Goal: Contribute content: Contribute content

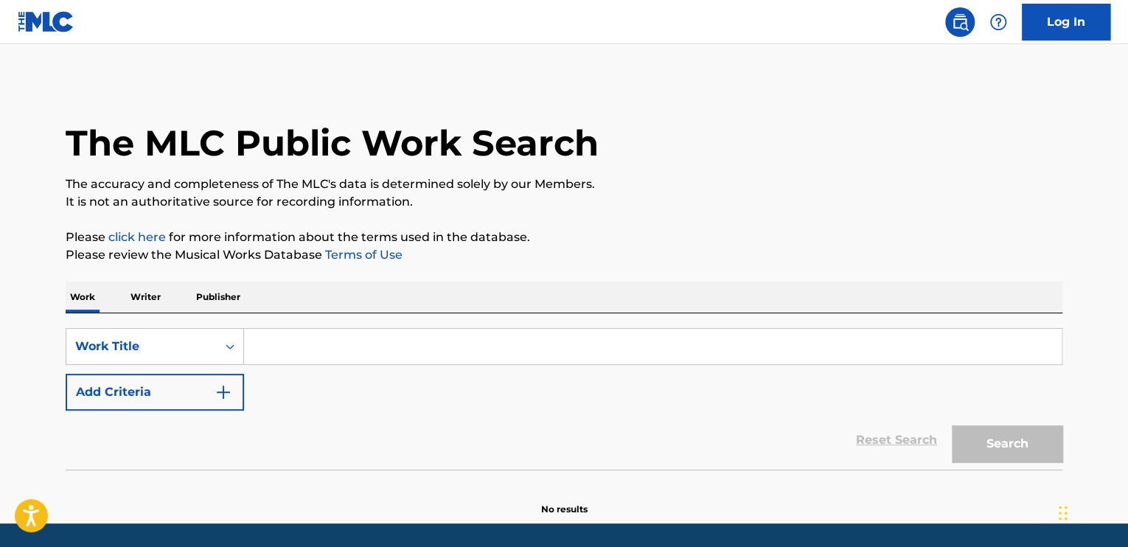
click at [1063, 29] on link "Log In" at bounding box center [1065, 22] width 88 height 37
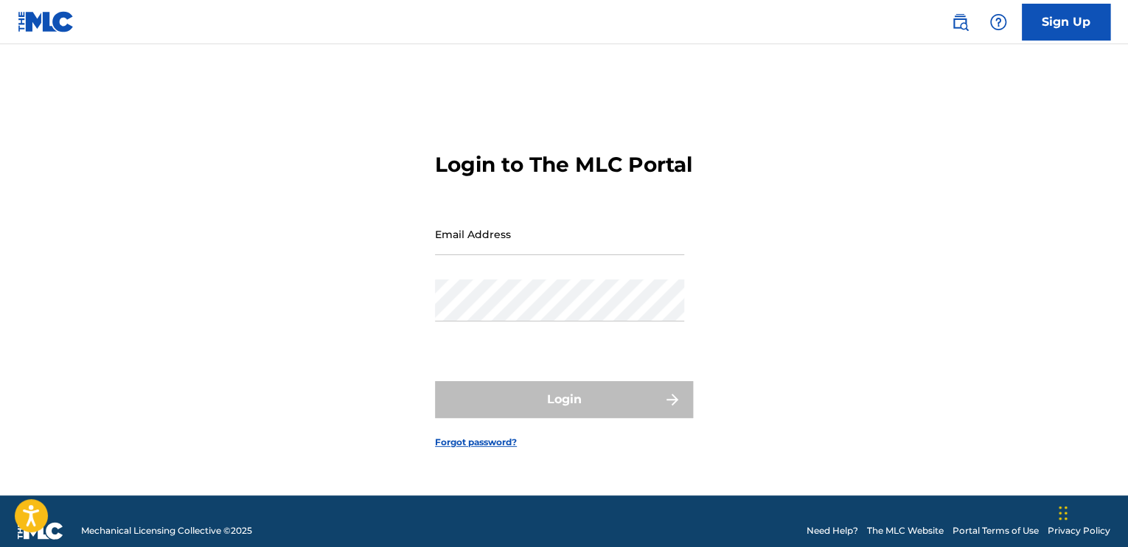
type input "[EMAIL_ADDRESS][DOMAIN_NAME]"
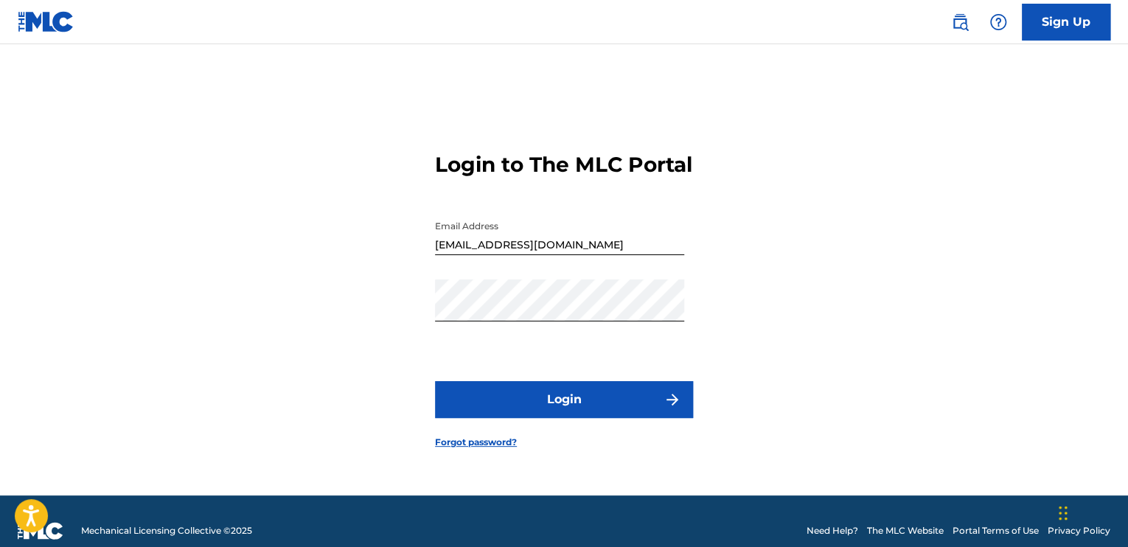
click at [572, 416] on button "Login" at bounding box center [564, 399] width 258 height 37
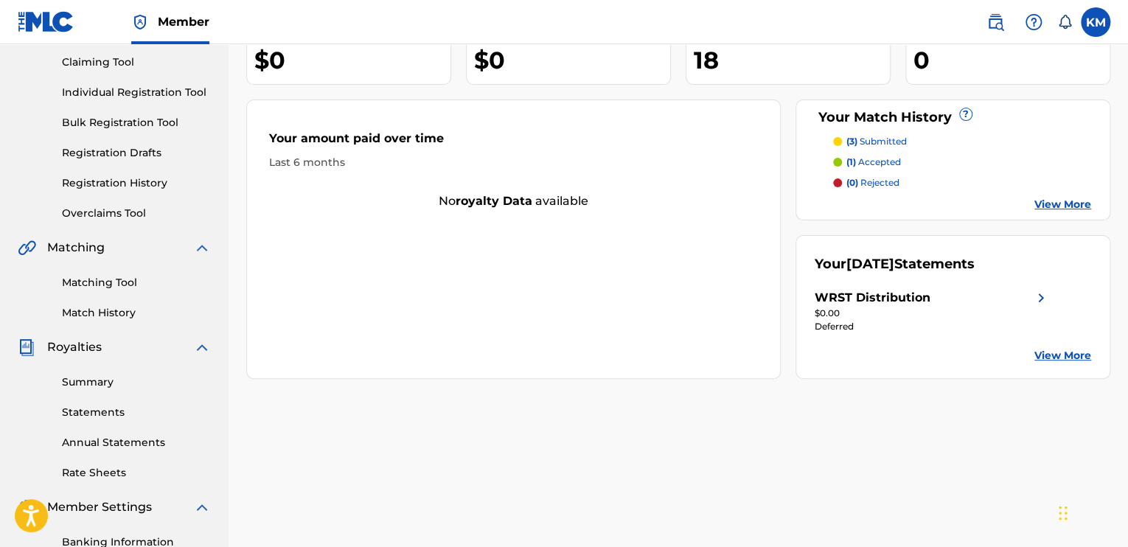
scroll to position [120, 0]
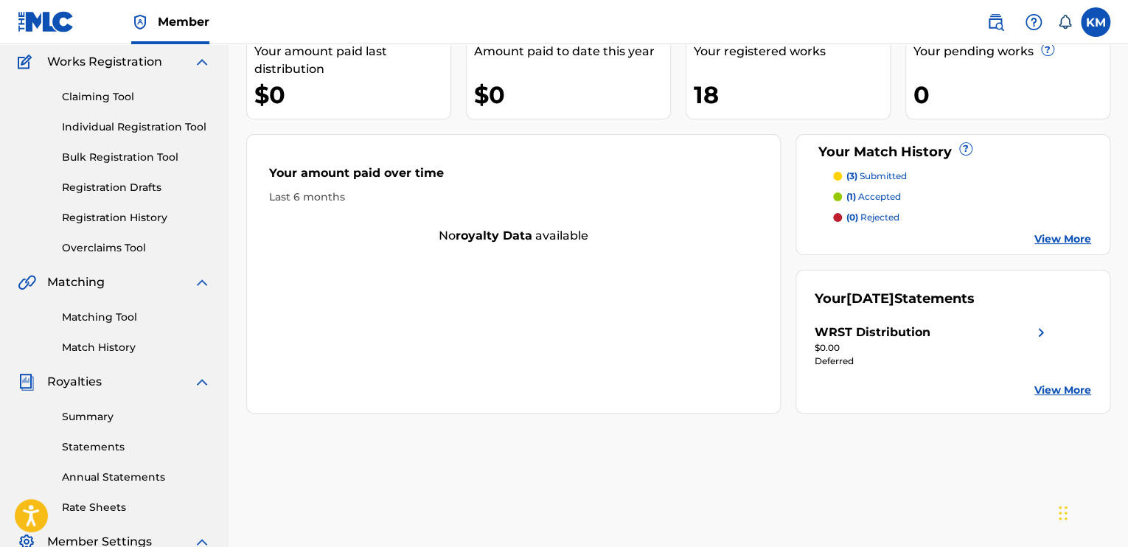
click at [139, 181] on link "Registration Drafts" at bounding box center [136, 187] width 149 height 15
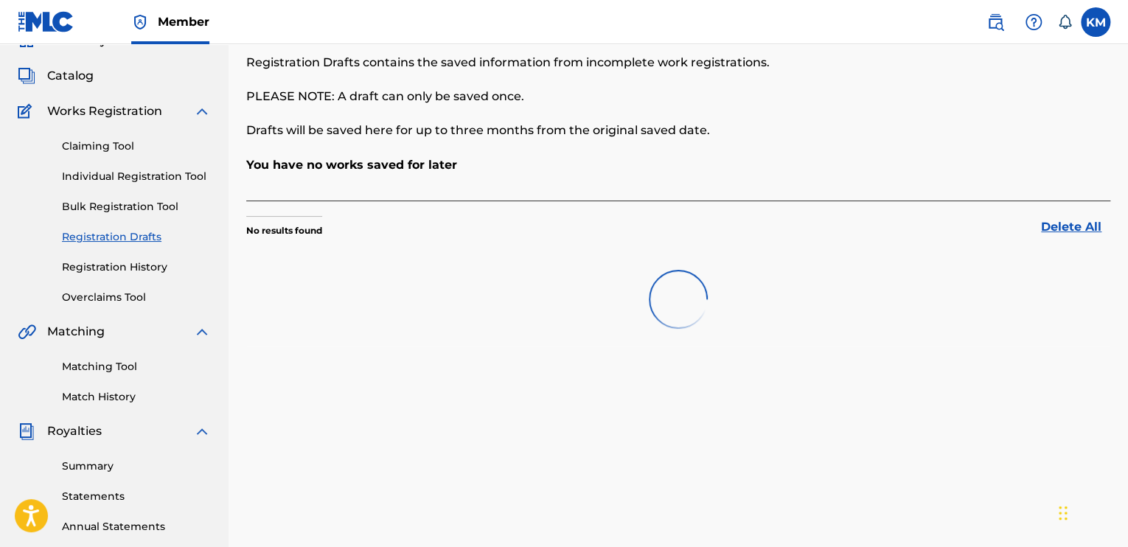
scroll to position [71, 0]
drag, startPoint x: 321, startPoint y: 225, endPoint x: 231, endPoint y: 247, distance: 92.6
click at [231, 247] on div "Registration Drafts Registration Drafts contains the saved information from inc…" at bounding box center [677, 391] width 899 height 762
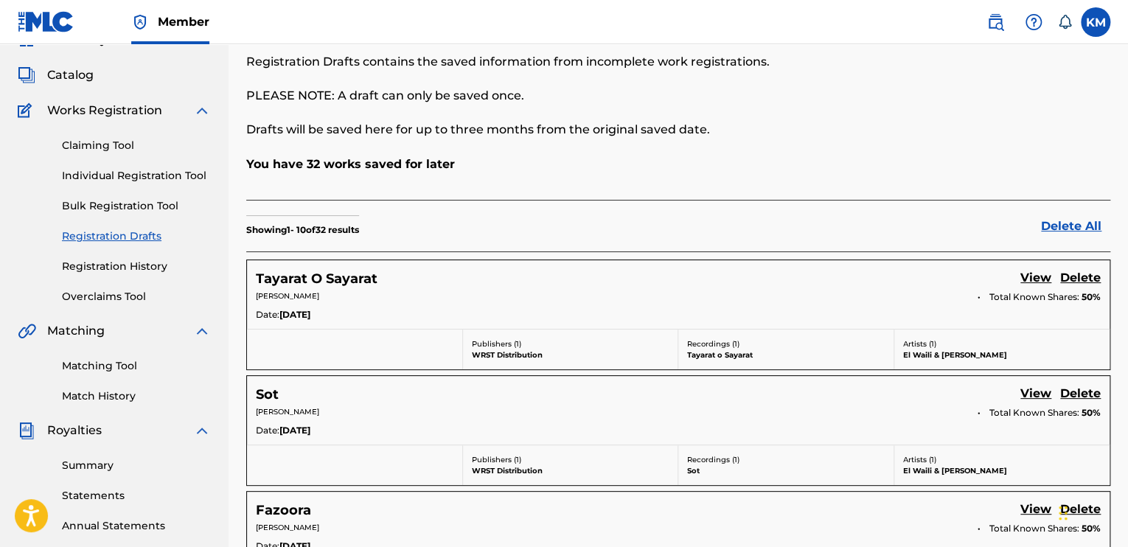
click at [478, 278] on div "Tayarat O Sayarat View Delete" at bounding box center [678, 279] width 845 height 20
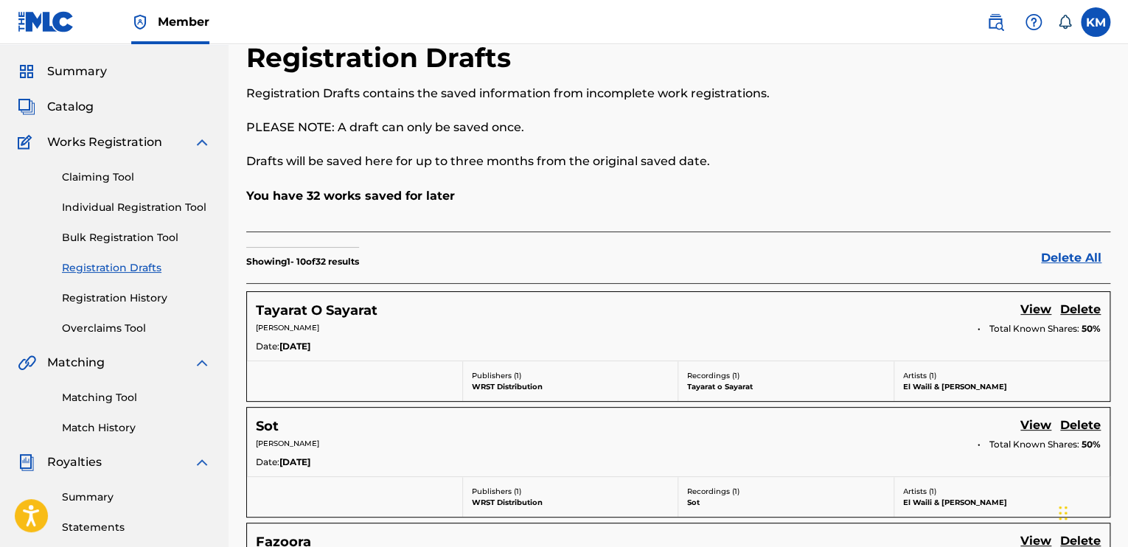
scroll to position [38, 0]
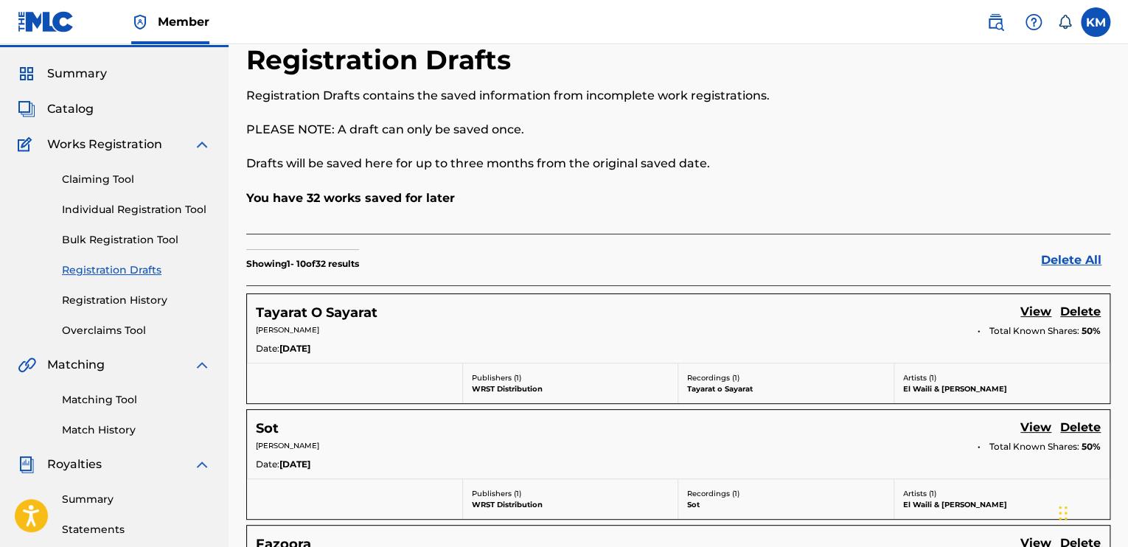
click at [132, 202] on link "Individual Registration Tool" at bounding box center [136, 209] width 149 height 15
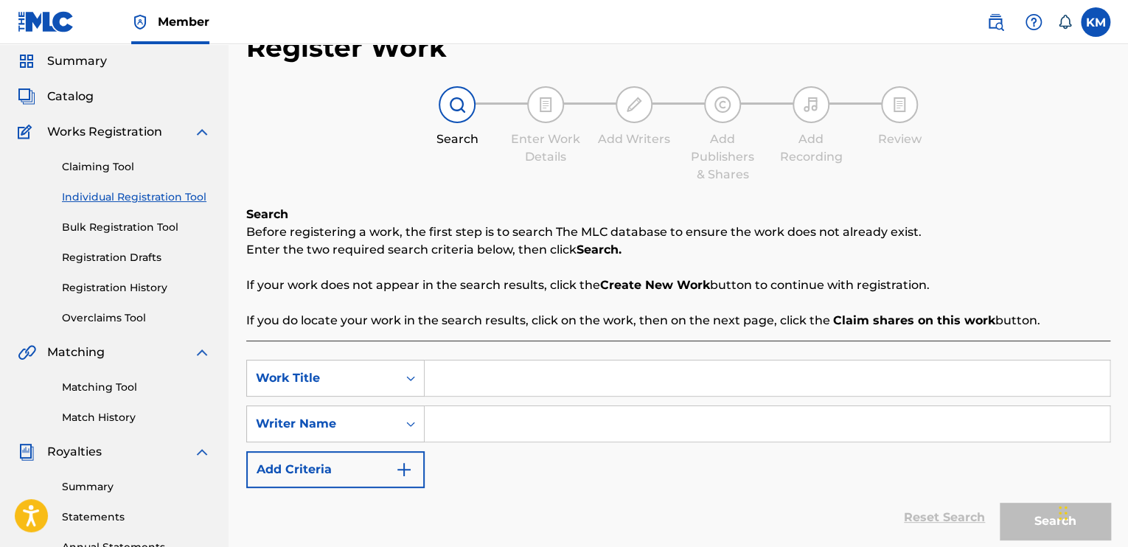
scroll to position [53, 0]
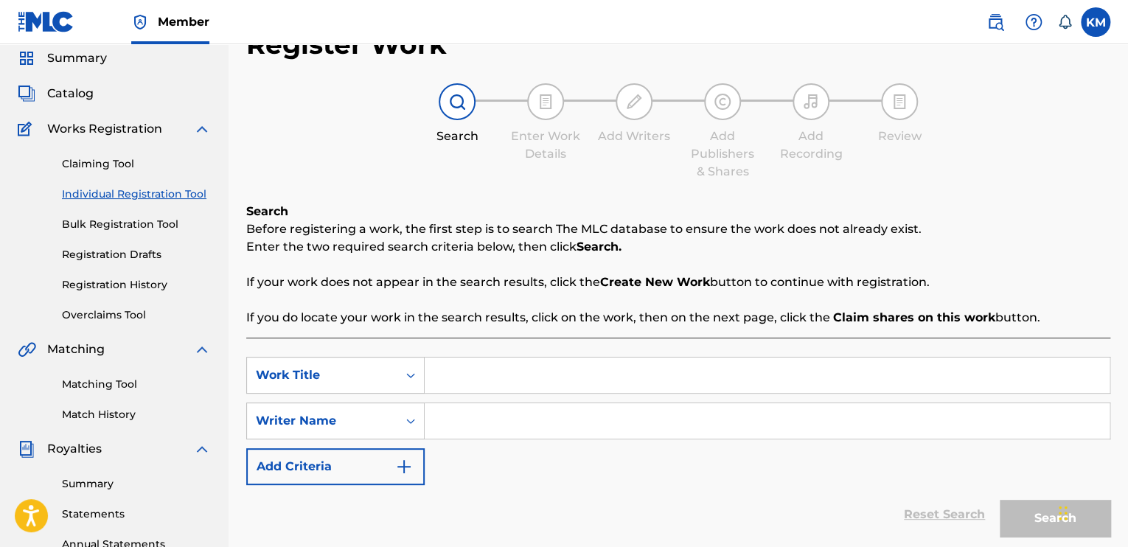
paste input "Ya Salam - El Waili Remix"
click at [575, 385] on input "Ya Salam - El Waili Remix" at bounding box center [766, 374] width 685 height 35
drag, startPoint x: 491, startPoint y: 377, endPoint x: 949, endPoint y: 382, distance: 458.4
click at [949, 382] on input "Ya Salam - El Waili Remix" at bounding box center [766, 374] width 685 height 35
type input "Ya Salam"
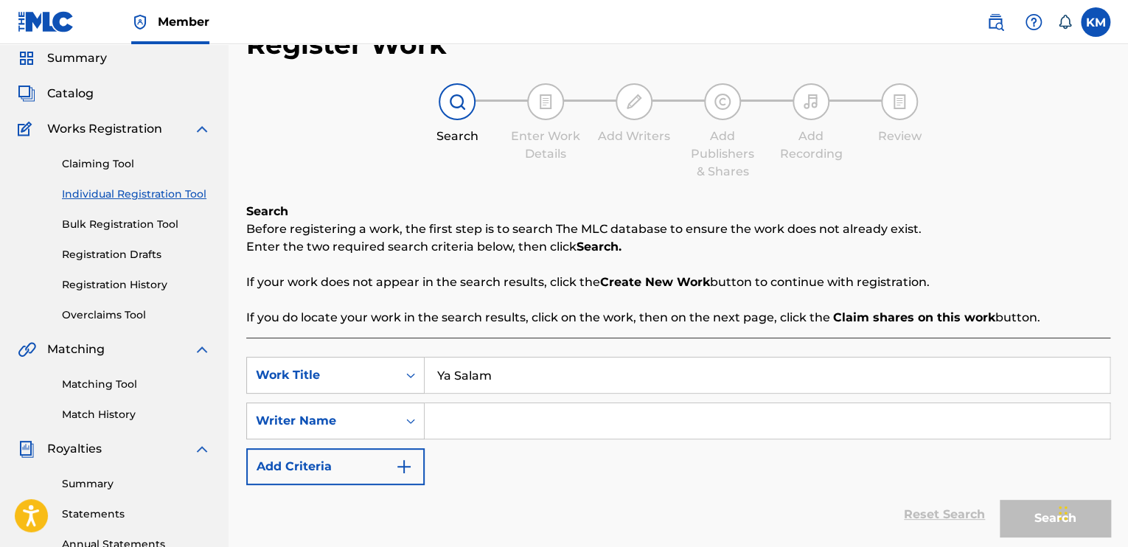
click at [788, 411] on input "Search Form" at bounding box center [766, 420] width 685 height 35
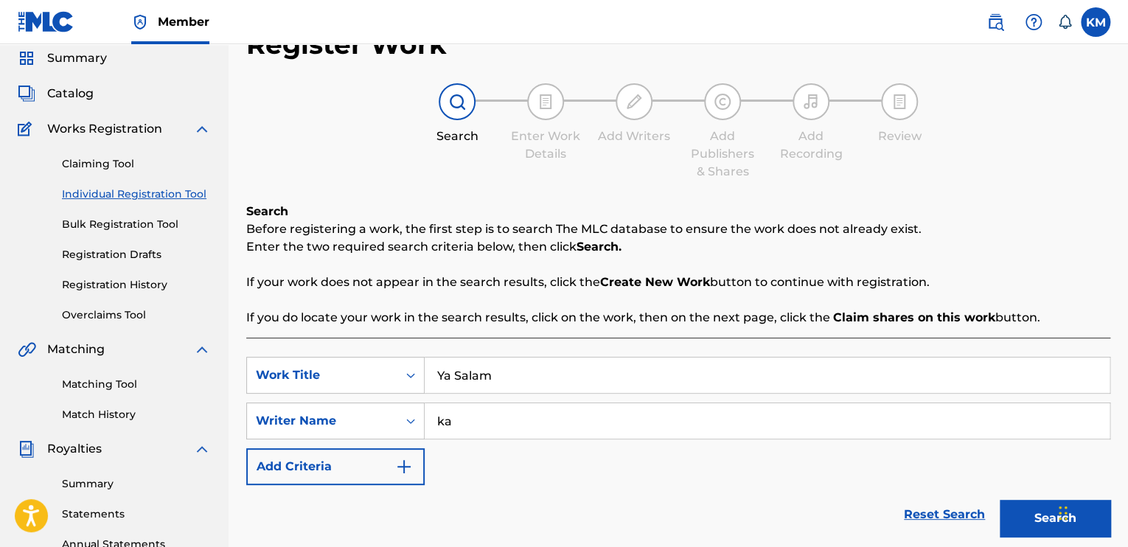
type input "k"
type input "[PERSON_NAME]"
click at [999, 500] on button "Search" at bounding box center [1054, 518] width 111 height 37
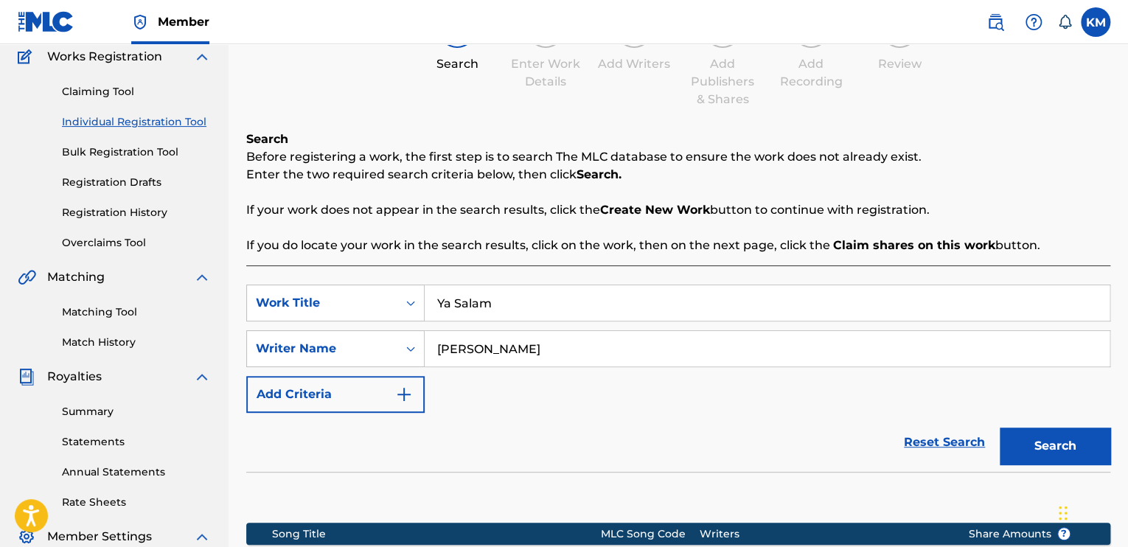
scroll to position [367, 0]
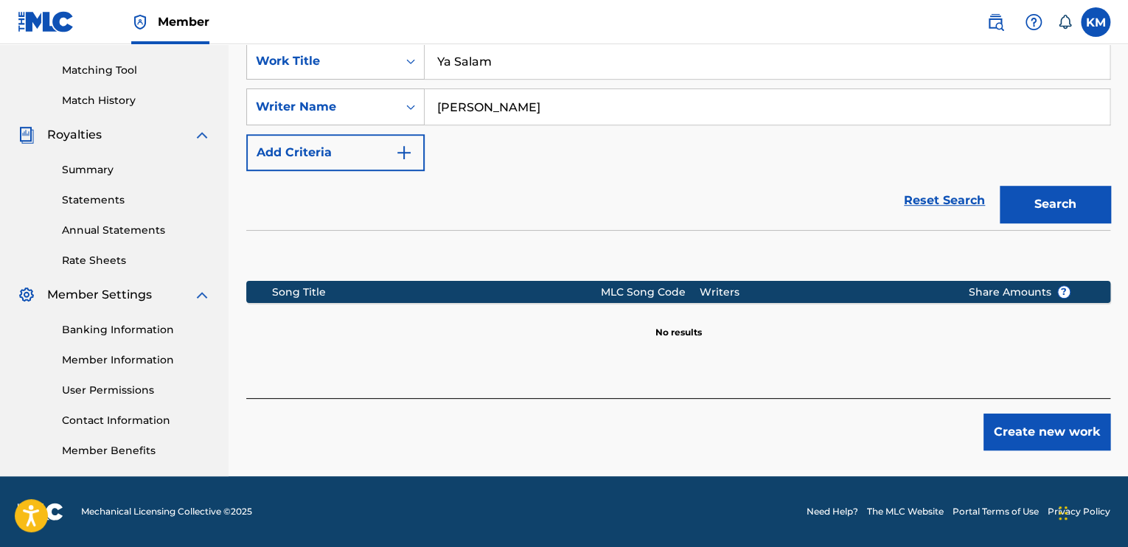
click at [1010, 419] on button "Create new work" at bounding box center [1046, 431] width 127 height 37
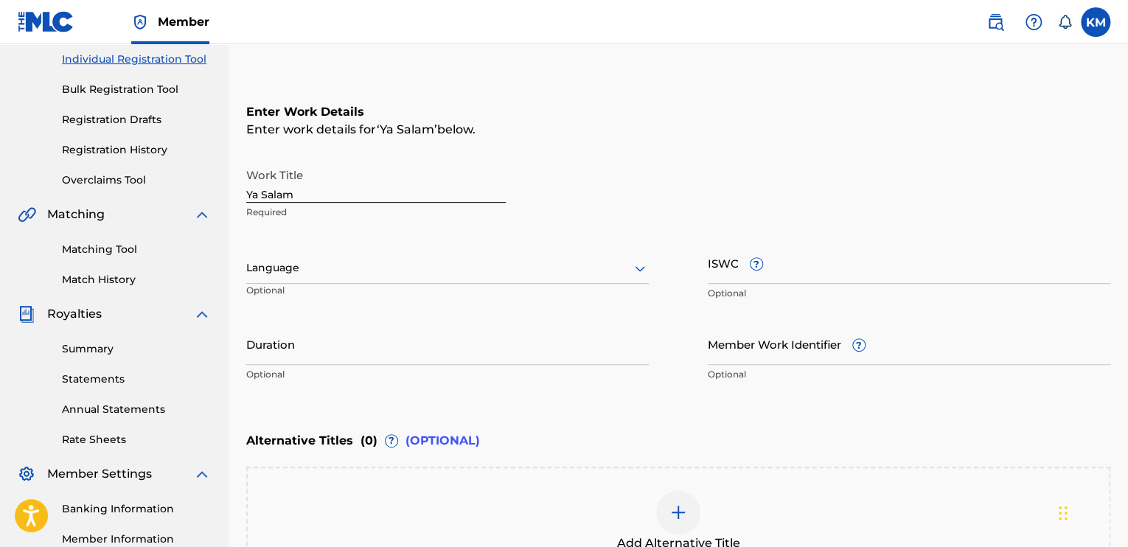
scroll to position [187, 0]
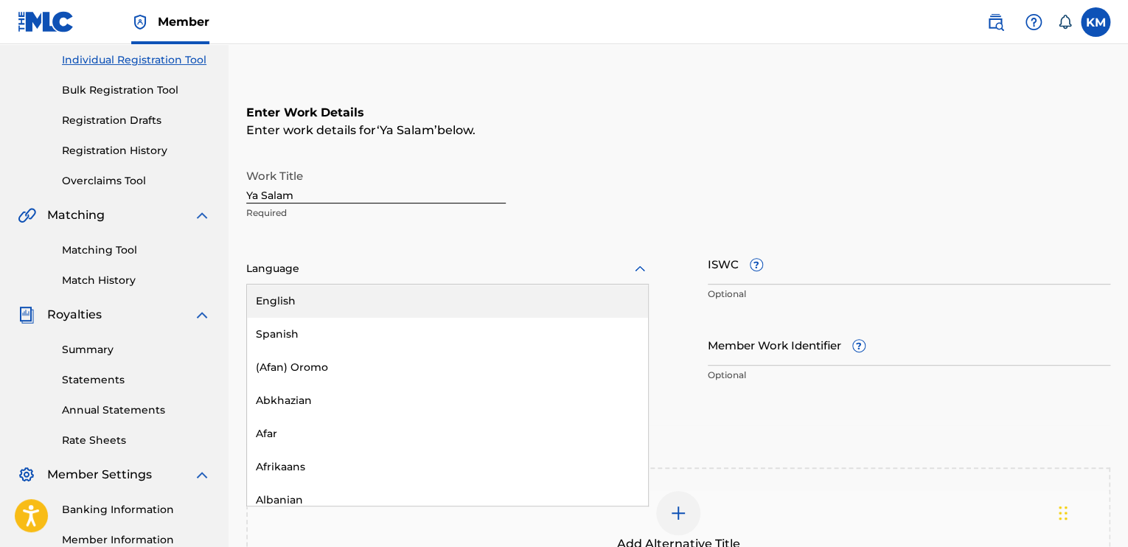
click at [498, 265] on div at bounding box center [447, 268] width 402 height 18
click at [480, 307] on div "English" at bounding box center [447, 300] width 401 height 33
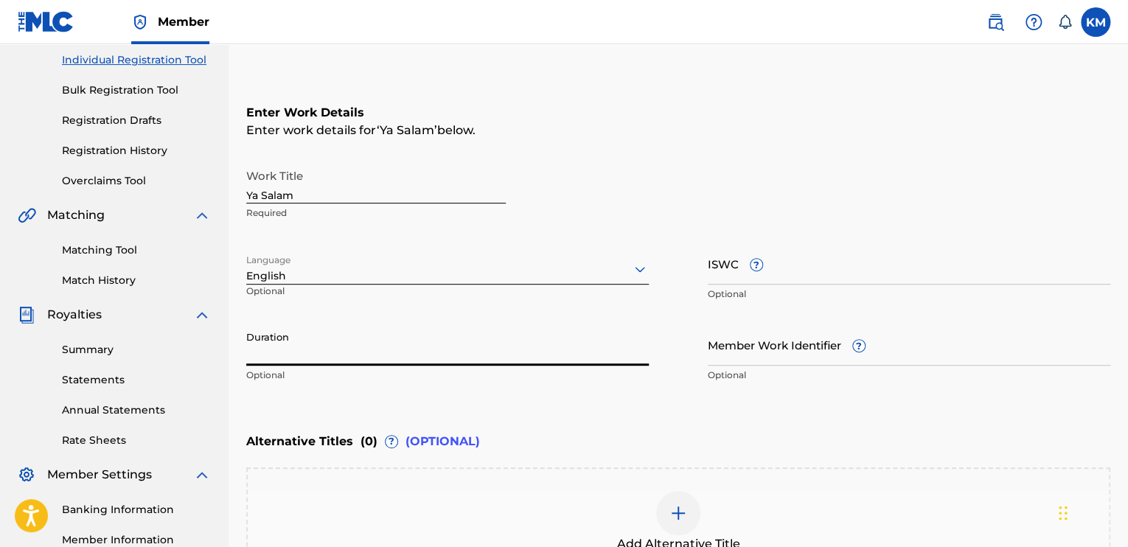
click at [464, 340] on input "Duration" at bounding box center [447, 345] width 402 height 42
paste input "04:13"
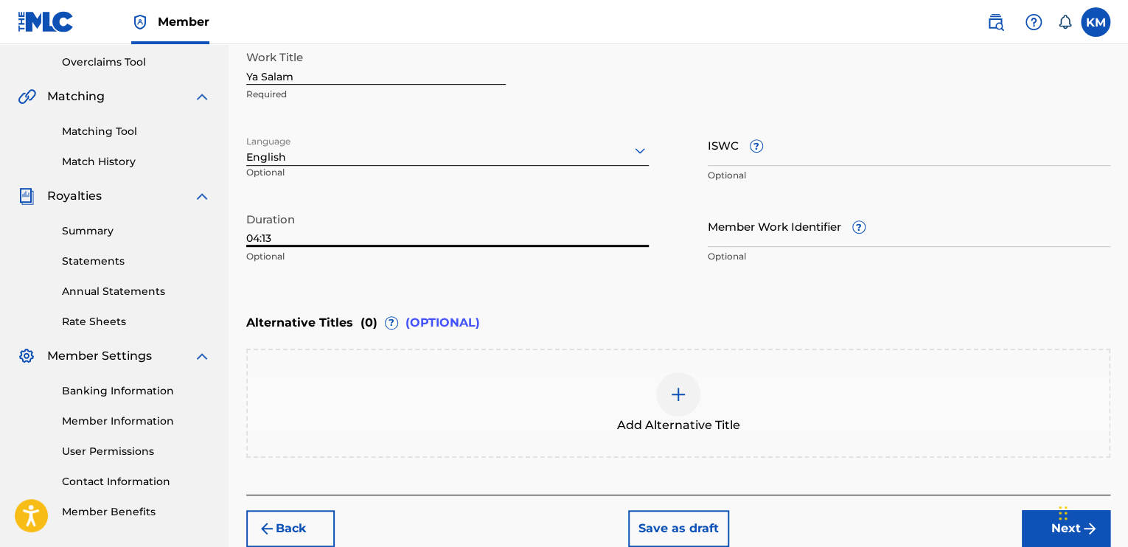
type input "04:13"
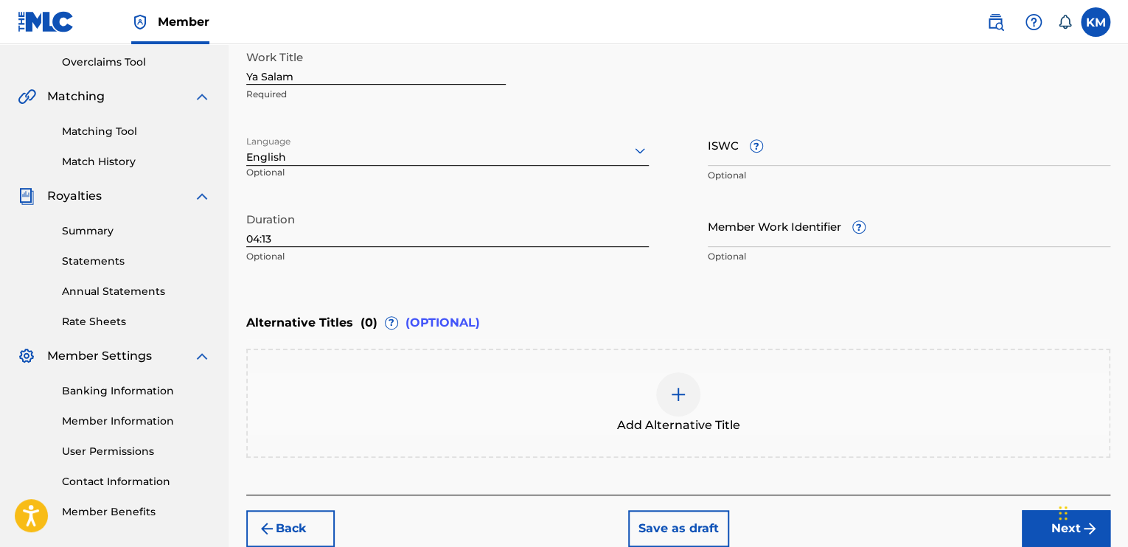
click at [700, 384] on div "Add Alternative Title" at bounding box center [678, 403] width 861 height 62
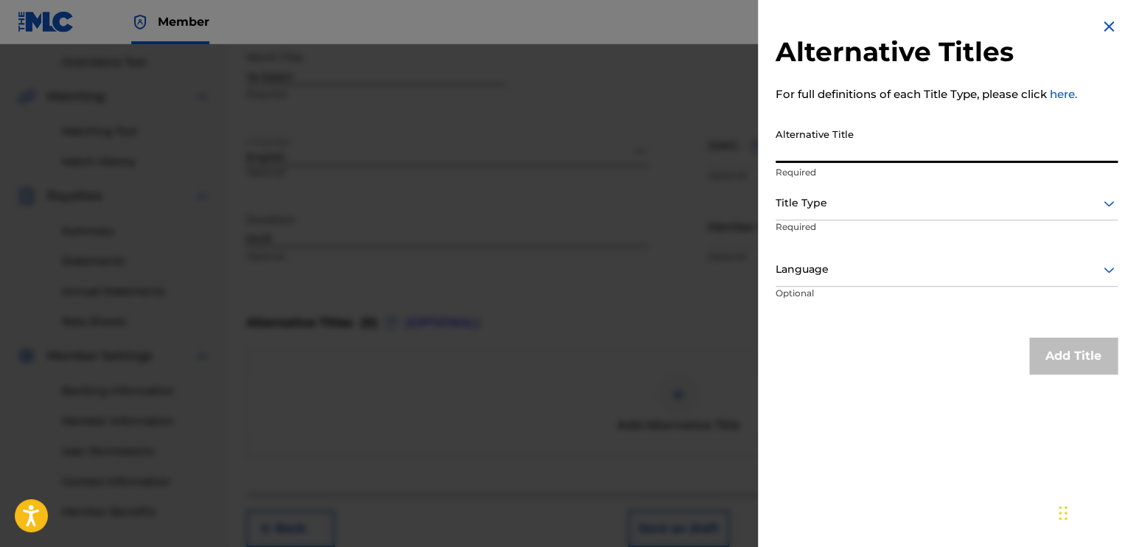
click at [838, 147] on input "Alternative Title" at bounding box center [946, 142] width 342 height 42
type input "يا سلام"
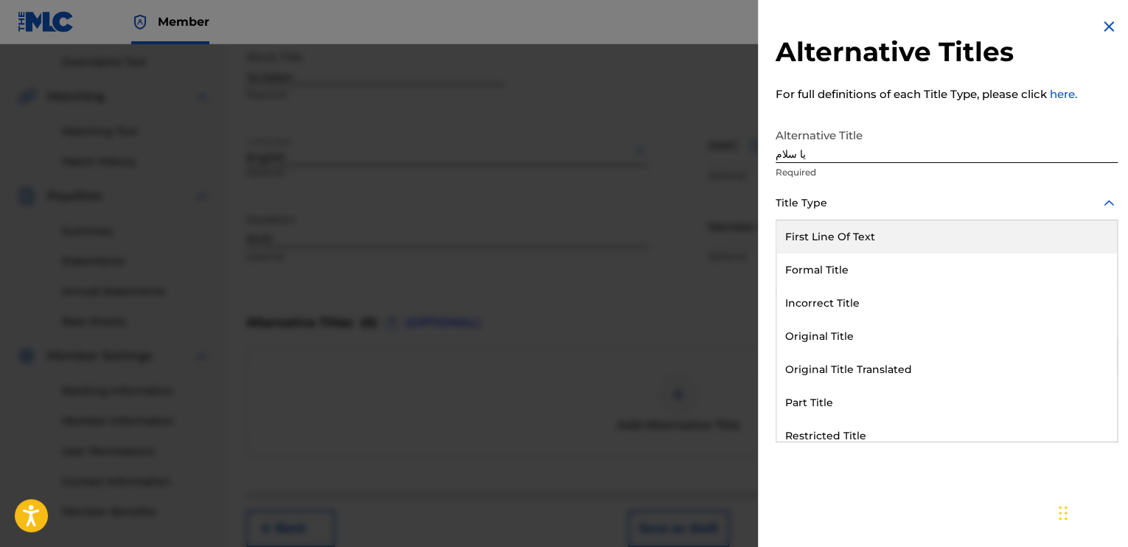
click at [837, 214] on div "Title Type" at bounding box center [946, 203] width 342 height 33
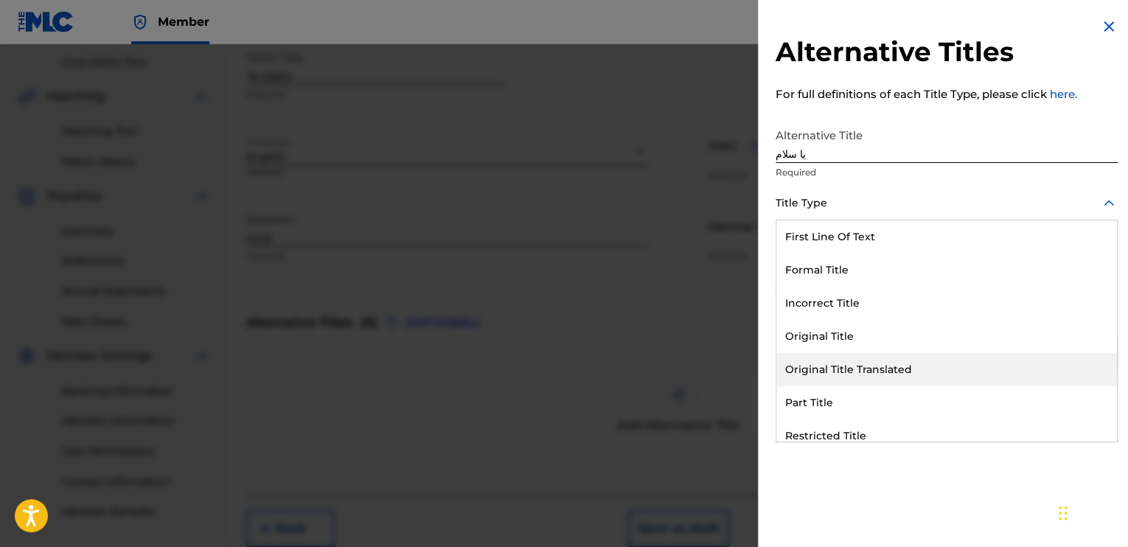
scroll to position [144, 0]
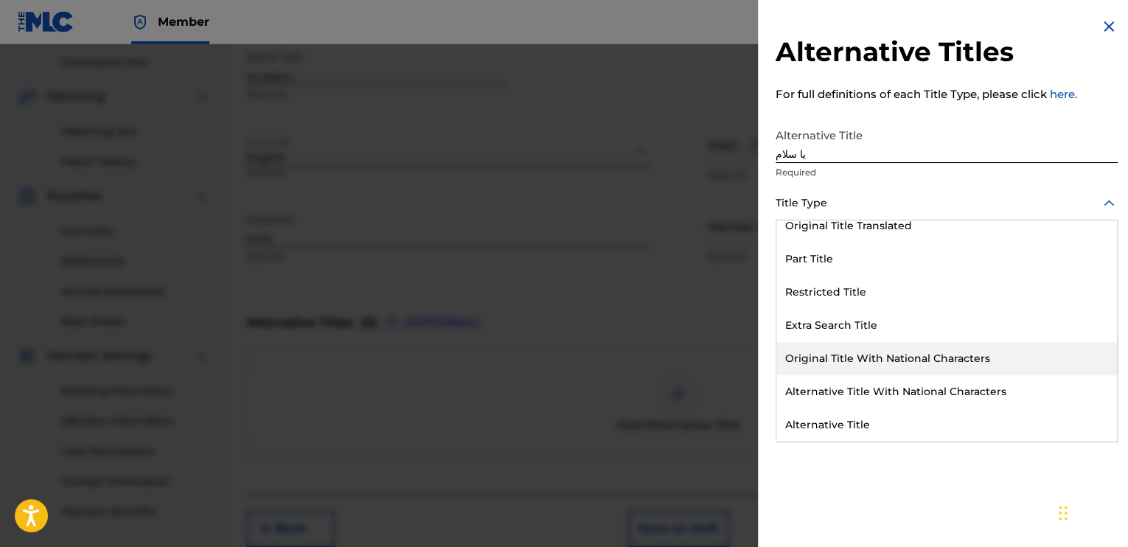
click at [852, 354] on div "Original Title With National Characters" at bounding box center [946, 358] width 340 height 33
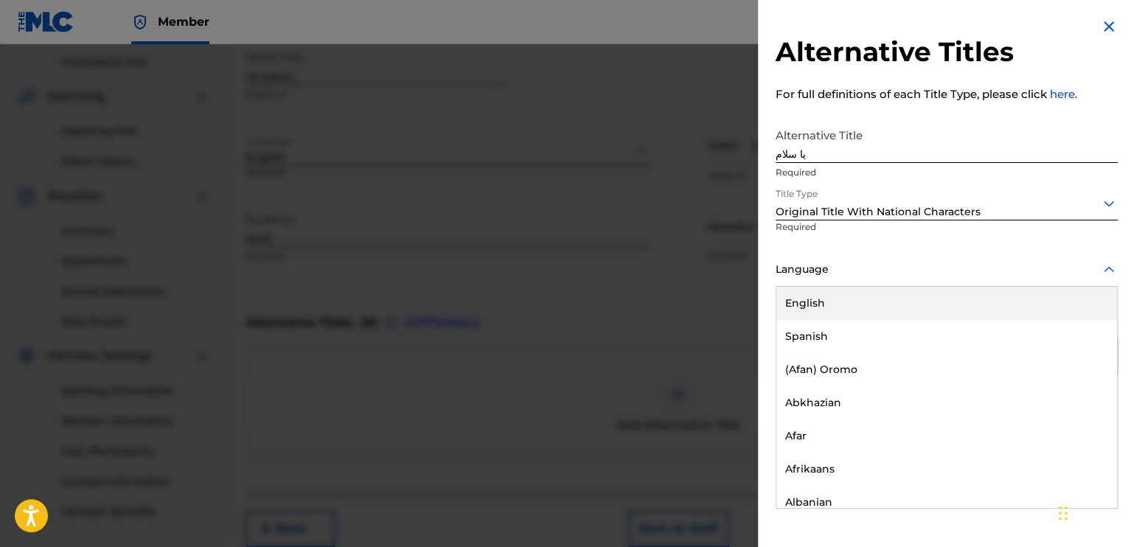
click at [864, 263] on div at bounding box center [946, 269] width 342 height 18
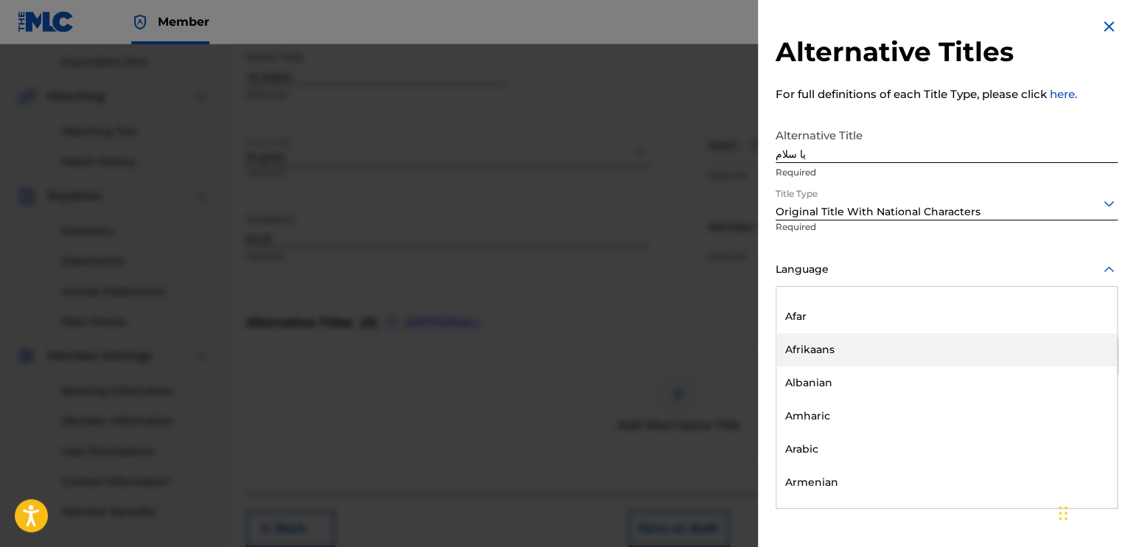
scroll to position [156, 0]
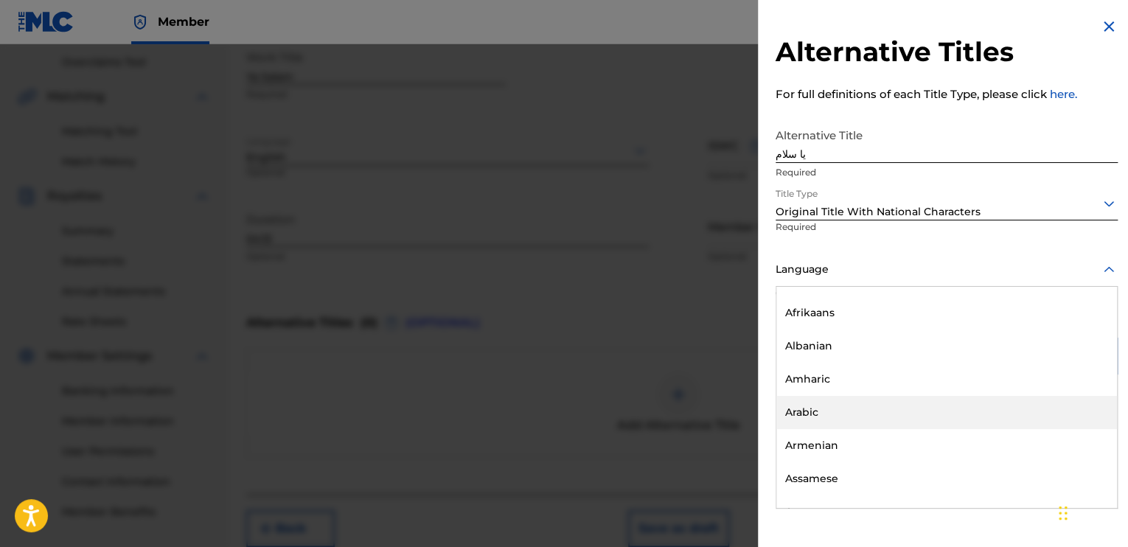
click at [865, 408] on div "Arabic" at bounding box center [946, 412] width 340 height 33
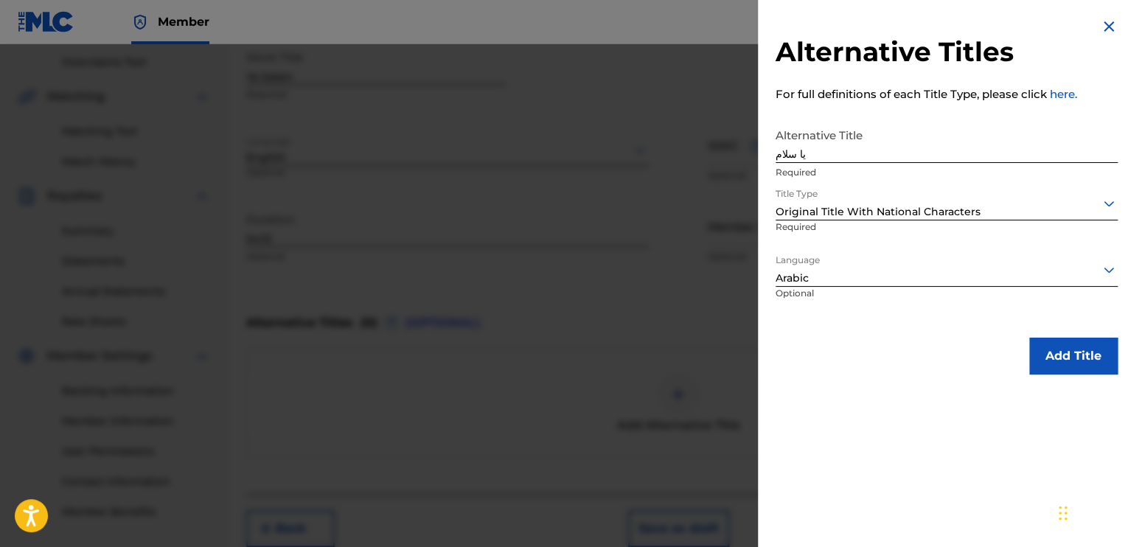
click at [1070, 338] on button "Add Title" at bounding box center [1073, 356] width 88 height 37
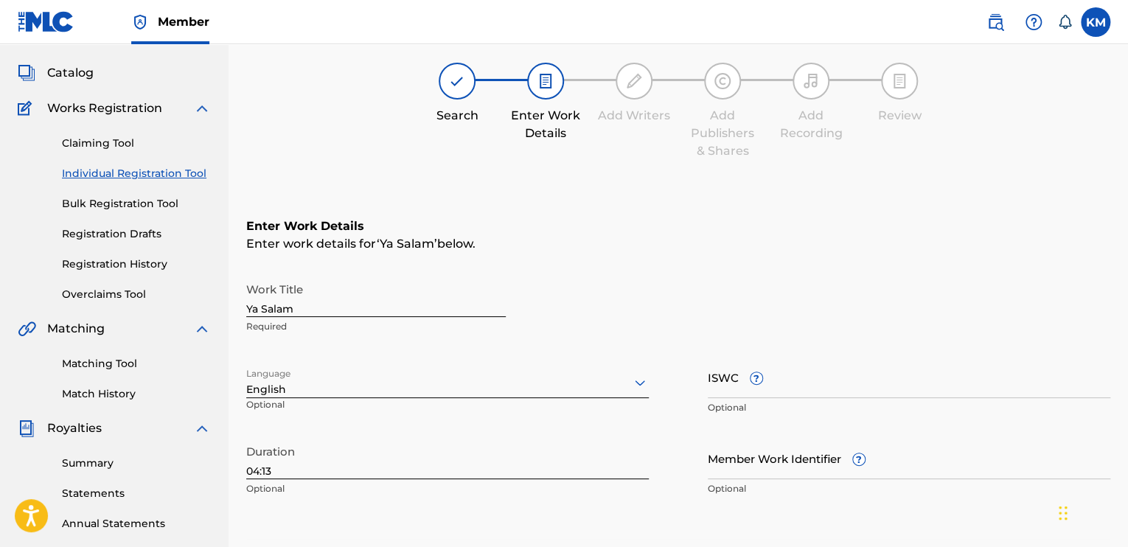
scroll to position [442, 0]
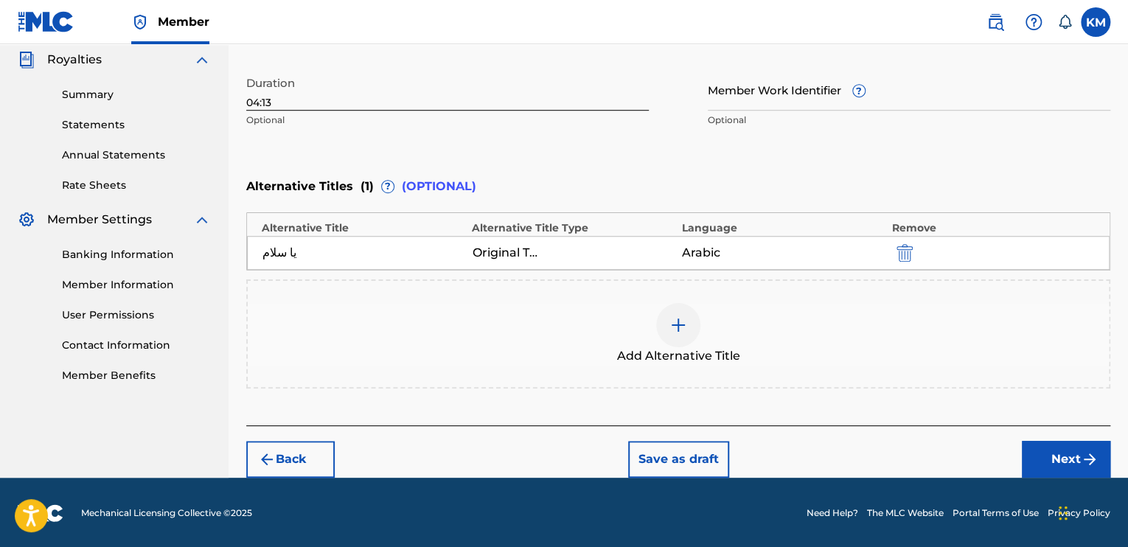
click at [1023, 458] on button "Next" at bounding box center [1065, 459] width 88 height 37
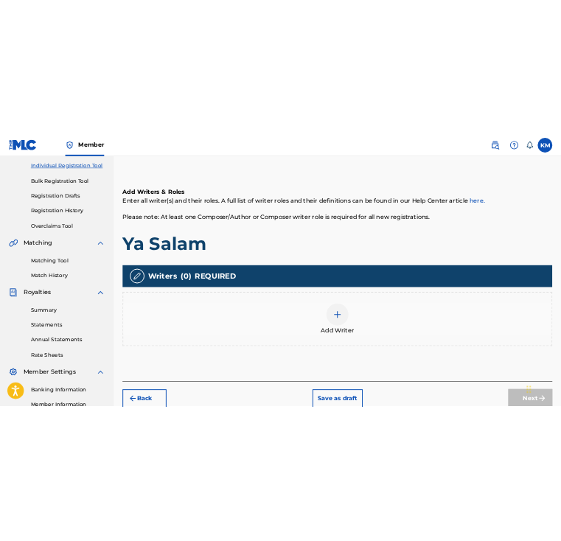
scroll to position [200, 0]
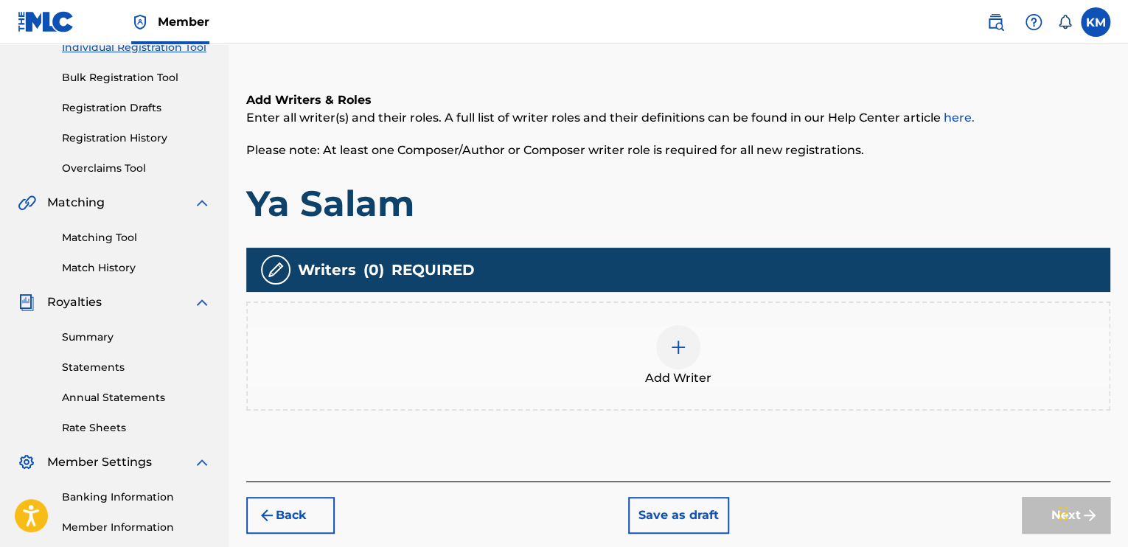
click at [654, 374] on span "Add Writer" at bounding box center [678, 378] width 66 height 18
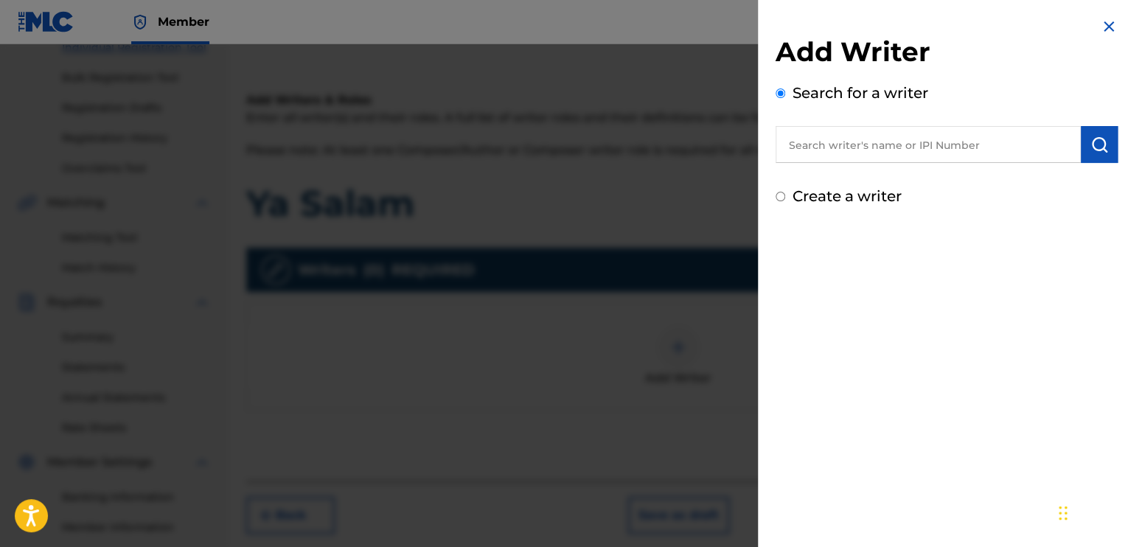
click at [831, 136] on input "text" at bounding box center [927, 144] width 305 height 37
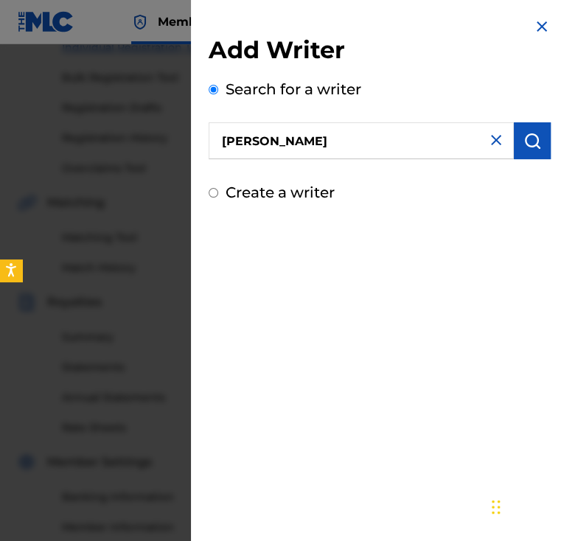
click at [327, 139] on input "[PERSON_NAME]" at bounding box center [361, 140] width 305 height 37
paste input "[PERSON_NAME]"
type input "[PERSON_NAME]"
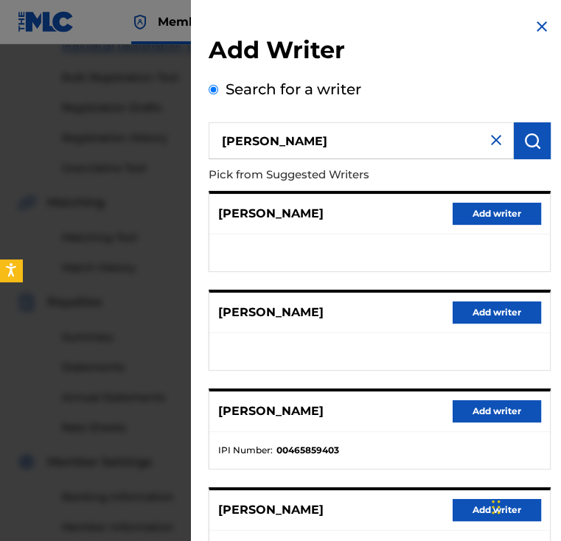
scroll to position [217, 0]
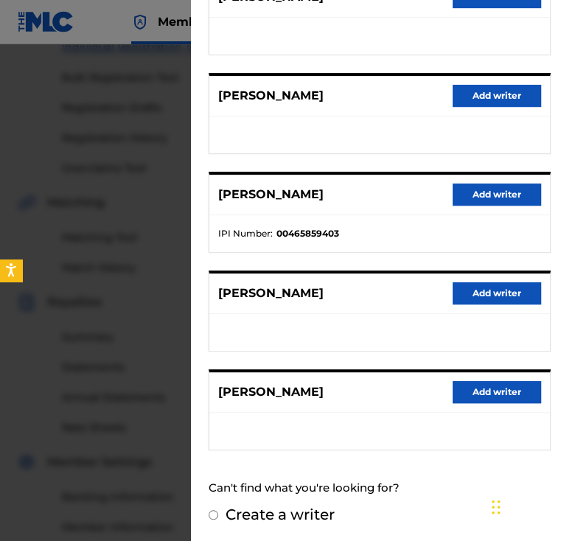
click at [495, 396] on button "Add writer" at bounding box center [496, 392] width 88 height 22
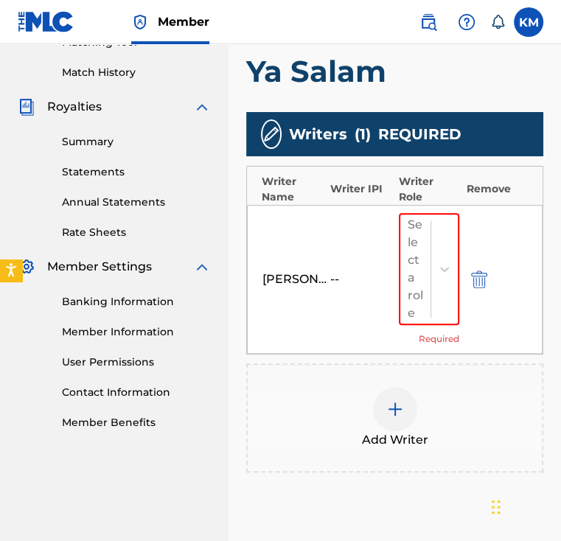
scroll to position [397, 0]
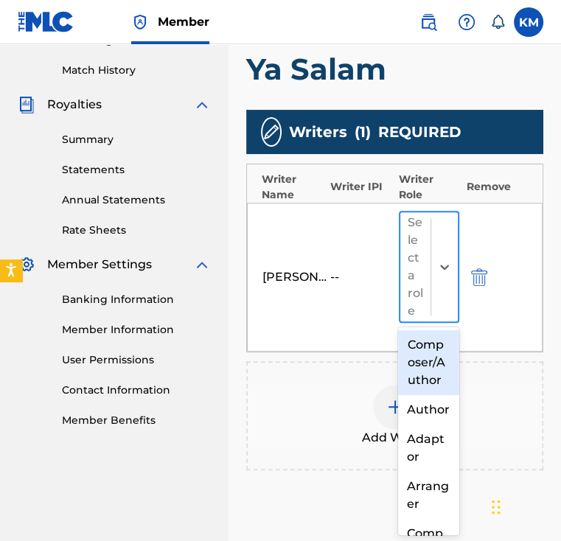
click at [412, 270] on div at bounding box center [415, 266] width 15 height 21
click at [429, 370] on div "Composer/Author" at bounding box center [428, 362] width 60 height 65
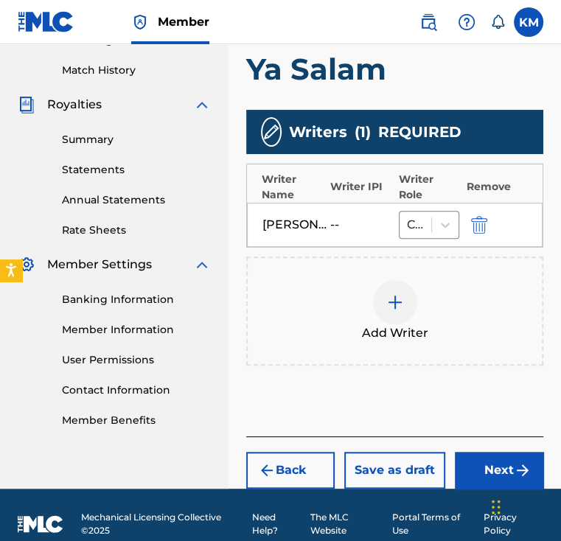
scroll to position [413, 0]
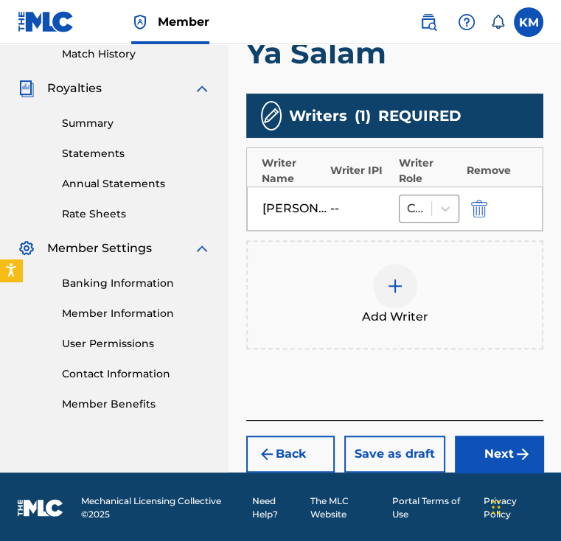
click at [502, 438] on button "Next" at bounding box center [499, 454] width 88 height 37
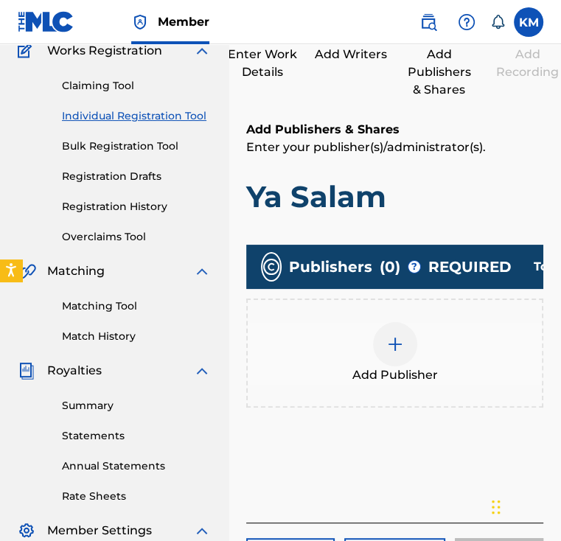
scroll to position [136, 0]
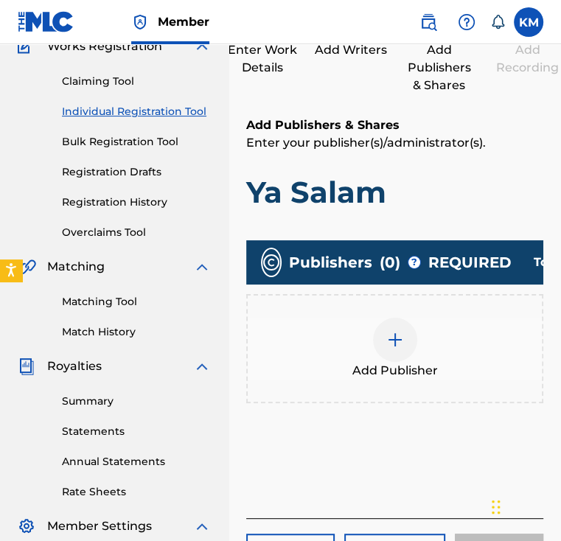
click at [436, 358] on div "Add Publisher" at bounding box center [395, 349] width 294 height 62
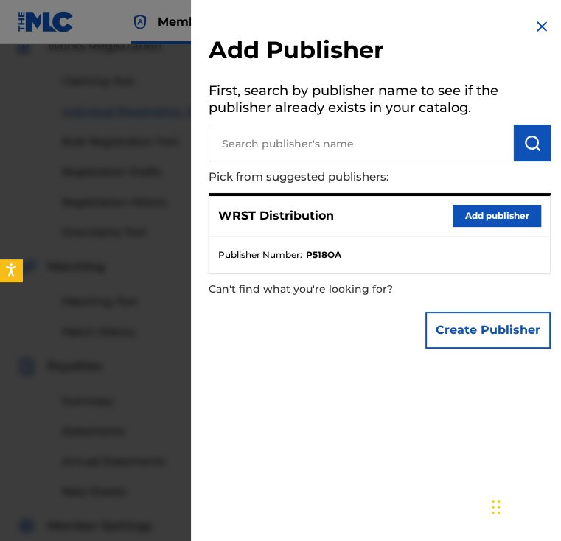
click at [520, 205] on button "Add publisher" at bounding box center [496, 216] width 88 height 22
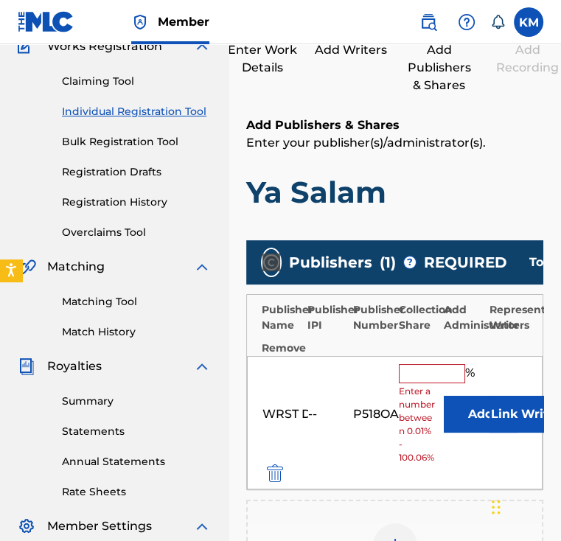
click at [520, 205] on h1 "Ya Salam" at bounding box center [394, 192] width 297 height 37
click at [445, 363] on div "WRST Distribution -- P518OA % Enter a number between 0.01% - 100.06% Add Link W…" at bounding box center [395, 423] width 296 height 134
click at [445, 364] on input "text" at bounding box center [432, 373] width 66 height 19
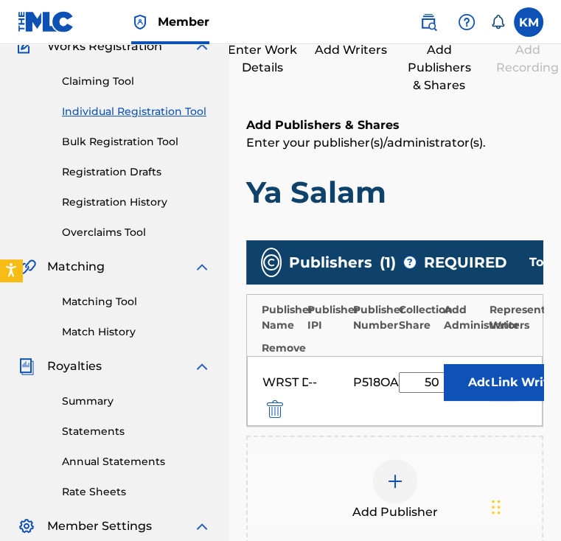
type input "50"
click at [525, 370] on button "Link Writer" at bounding box center [526, 382] width 74 height 37
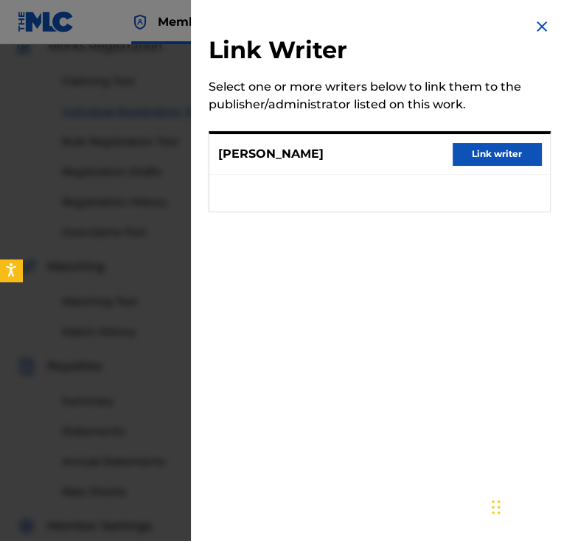
click at [486, 166] on div "[PERSON_NAME] Link writer" at bounding box center [379, 154] width 340 height 41
click at [490, 161] on div "[PERSON_NAME] Link writer" at bounding box center [379, 154] width 340 height 41
click at [490, 161] on button "Link writer" at bounding box center [496, 154] width 88 height 22
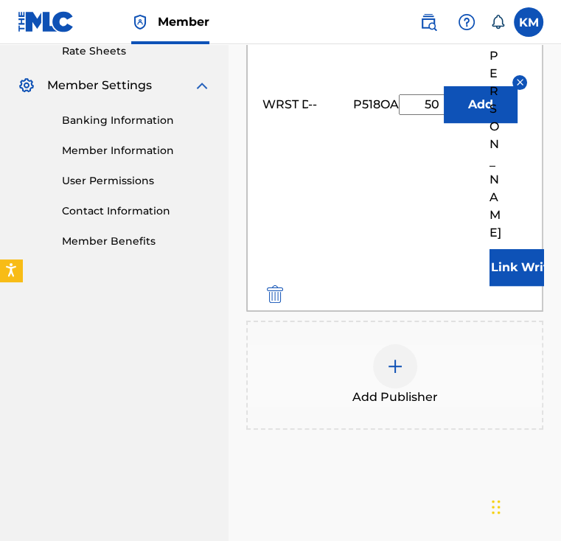
scroll to position [589, 0]
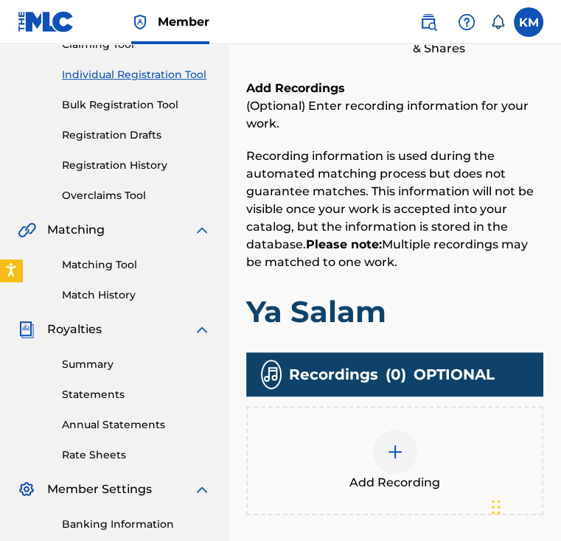
scroll to position [178, 0]
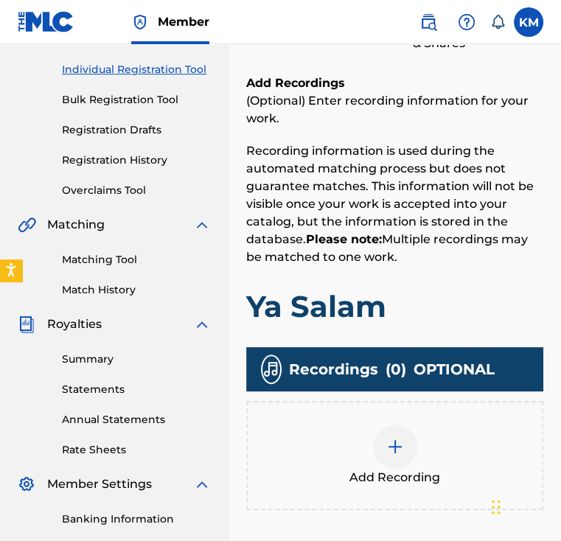
click at [399, 444] on img at bounding box center [395, 447] width 18 height 18
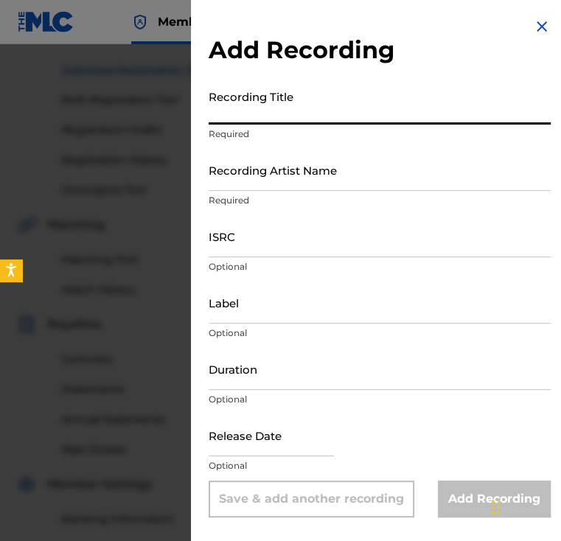
paste input "Ya Salam - El Waili Remix"
click at [237, 101] on input "Ya Salam - El Waili Remix" at bounding box center [380, 104] width 342 height 42
drag, startPoint x: 256, startPoint y: 112, endPoint x: 424, endPoint y: 90, distance: 170.2
click at [424, 90] on input "Ya Salam - El Waili Remix" at bounding box center [380, 104] width 342 height 42
type input "Ya Salam"
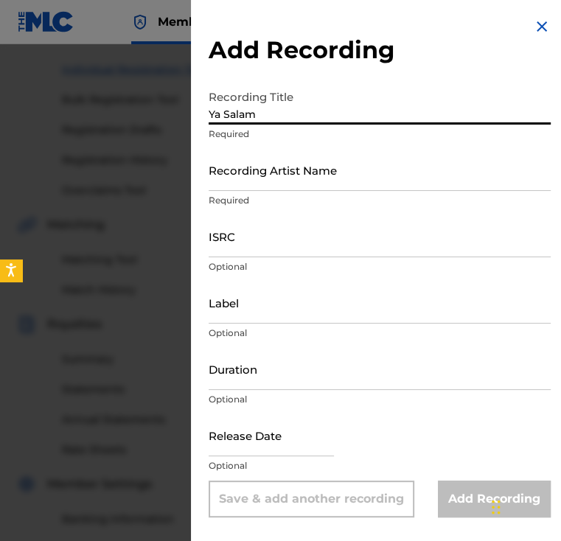
paste input "El Waili & [PERSON_NAME]"
click at [305, 167] on input "El Waili & [PERSON_NAME]" at bounding box center [380, 170] width 342 height 42
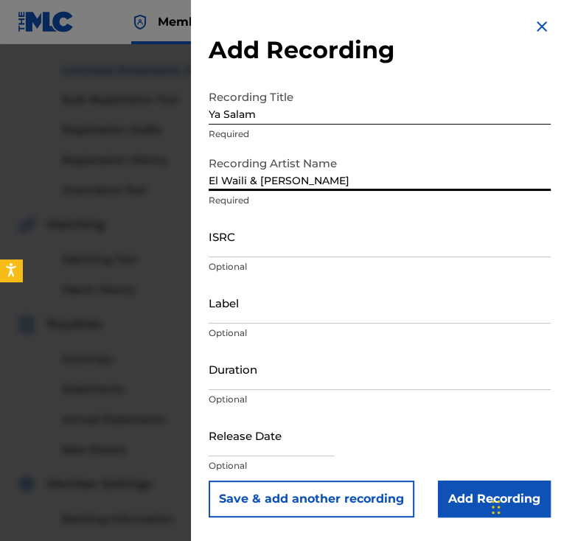
type input "El Waili & [PERSON_NAME]"
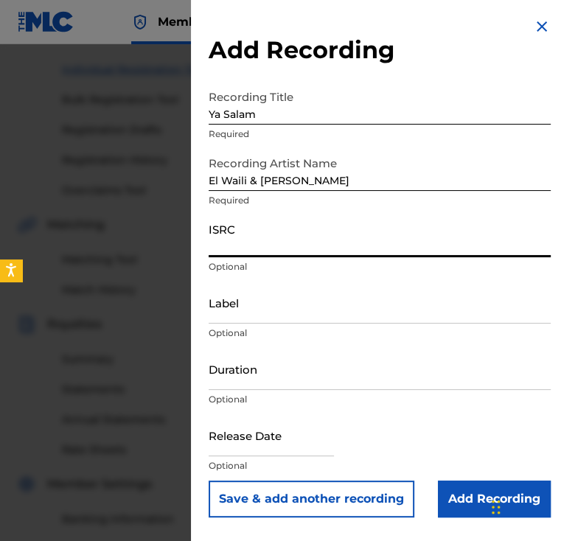
click at [510, 219] on input "ISRC" at bounding box center [380, 236] width 342 height 42
paste input "QZ4UU2200419"
click at [424, 249] on input "QZ4UU2200419" at bounding box center [380, 236] width 342 height 42
type input "QZ4UU2200419"
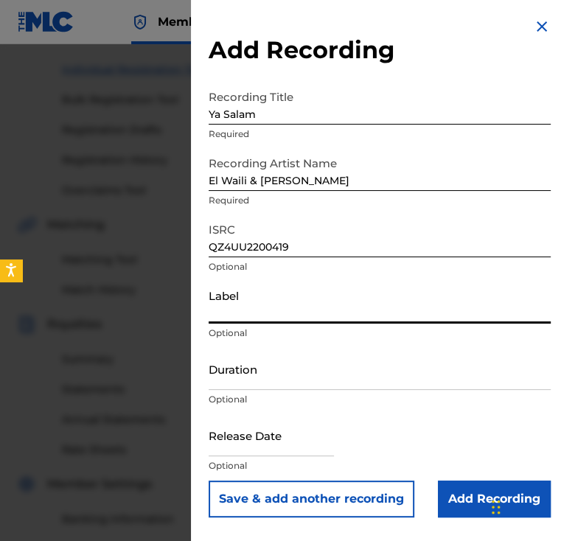
paste input "WRST Distribution"
click at [476, 286] on input "WRST Distribution" at bounding box center [380, 303] width 342 height 42
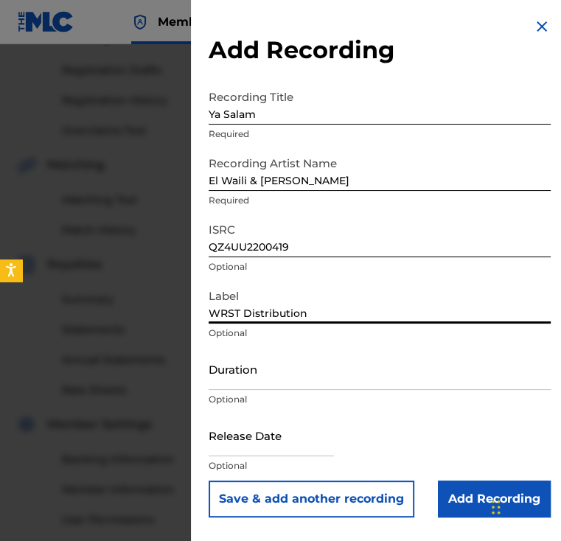
scroll to position [240, 0]
type input "WRST Distribution"
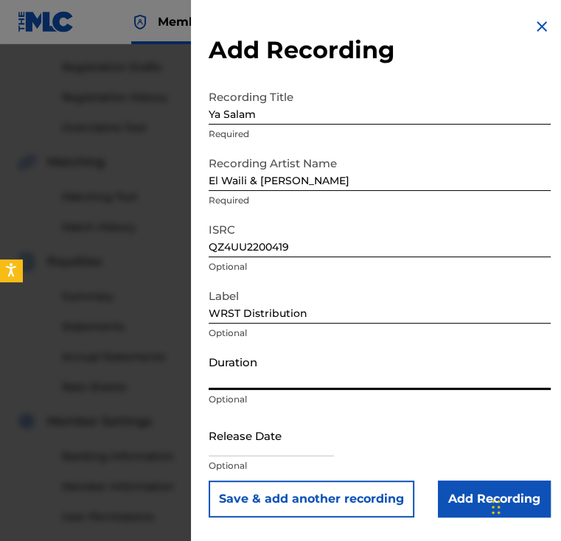
click at [498, 352] on input "Duration" at bounding box center [380, 369] width 342 height 42
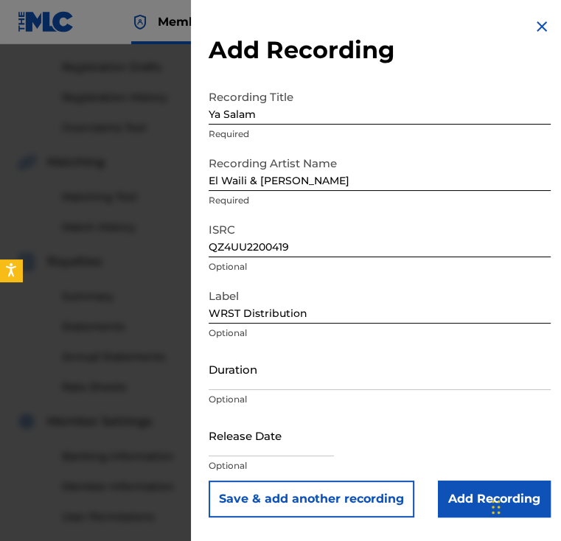
paste input "04:13"
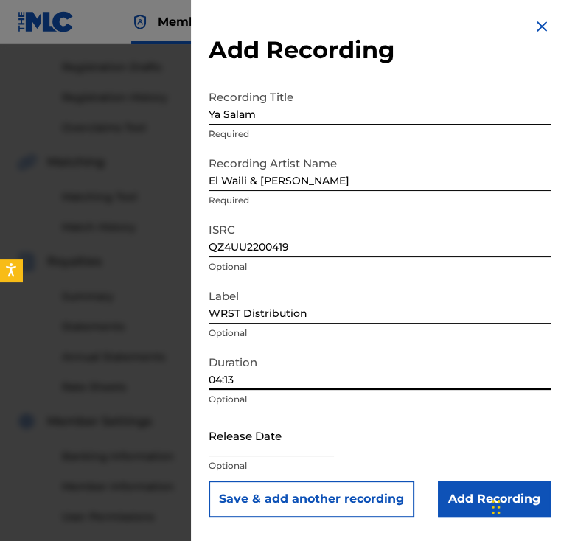
click at [459, 364] on input "04:13" at bounding box center [380, 369] width 342 height 42
type input "04:13"
paste input "[DATE]"
type input "[DATE]"
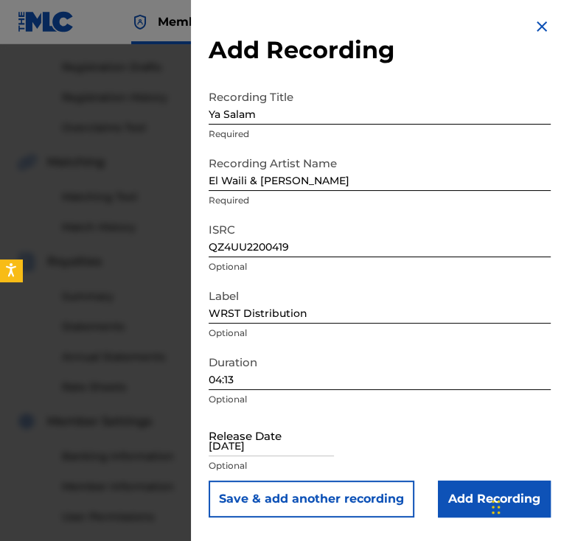
select select "1"
select select "2022"
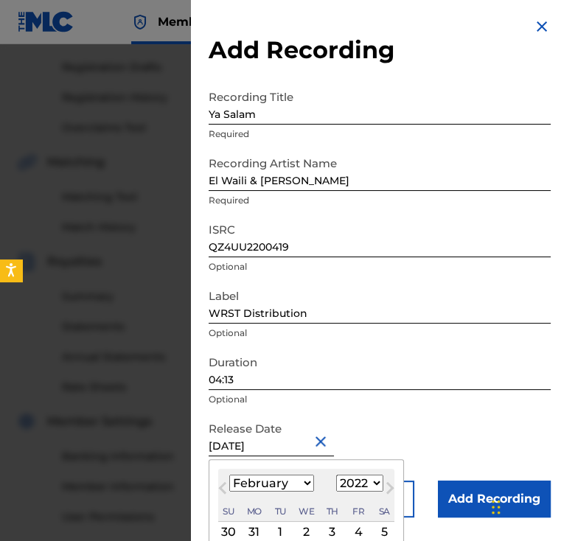
click at [259, 440] on input "[DATE]" at bounding box center [271, 435] width 125 height 42
type input "[DATE]"
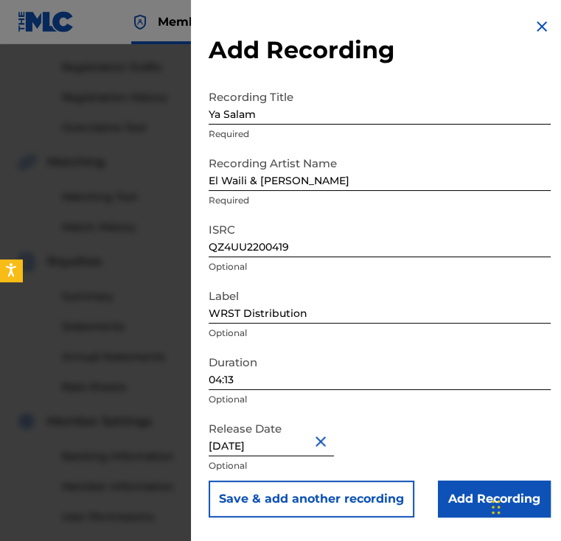
click at [454, 497] on input "Add Recording" at bounding box center [494, 498] width 113 height 37
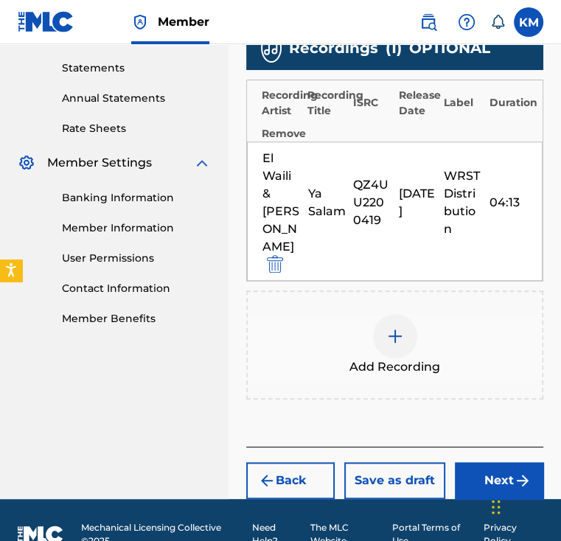
scroll to position [506, 0]
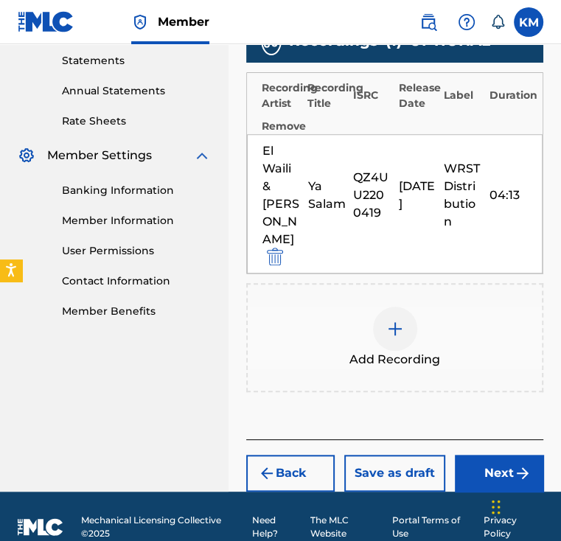
click at [466, 476] on button "Next" at bounding box center [499, 473] width 88 height 37
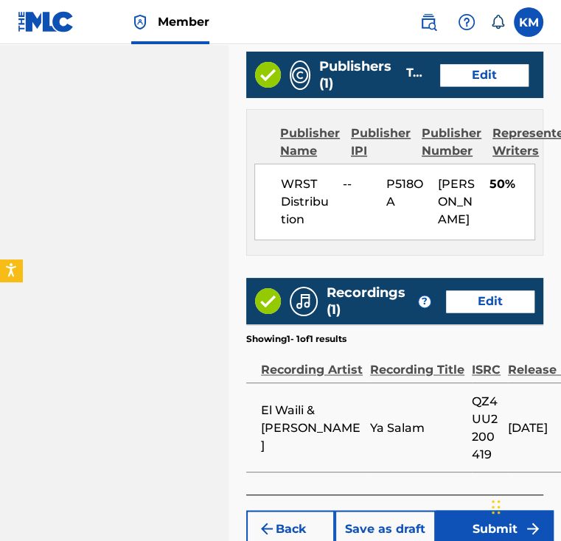
scroll to position [1091, 0]
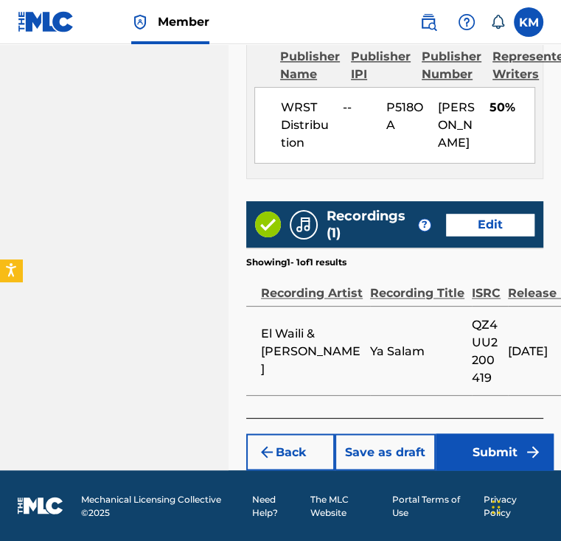
click at [391, 448] on button "Save as draft" at bounding box center [385, 451] width 101 height 37
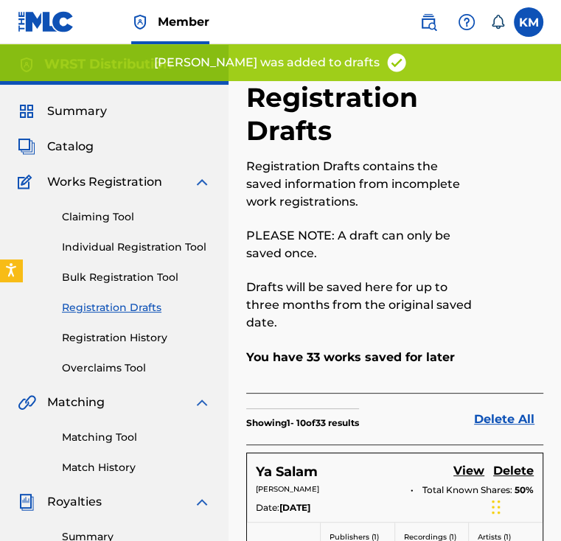
click at [94, 248] on link "Individual Registration Tool" at bounding box center [136, 247] width 149 height 15
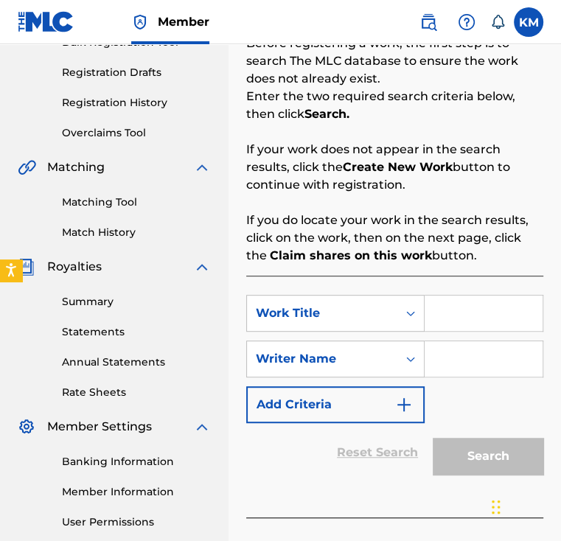
scroll to position [236, 0]
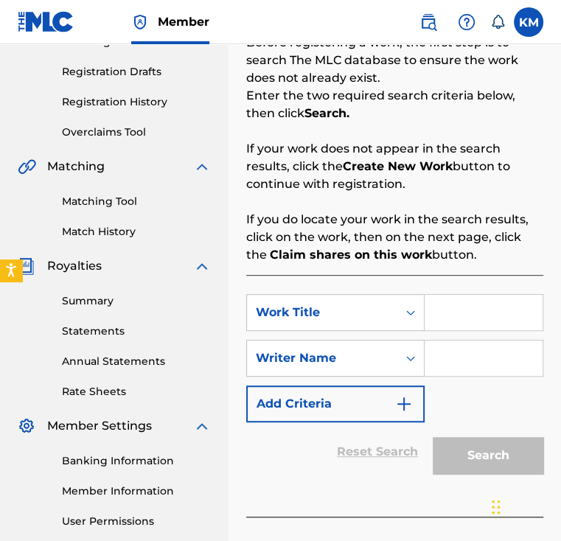
paste input "Dawly"
click at [434, 302] on input "Dawly" at bounding box center [483, 312] width 118 height 35
type input "Dawly"
drag, startPoint x: 468, startPoint y: 378, endPoint x: 486, endPoint y: 348, distance: 35.0
click at [486, 348] on div "SearchWithCriteriac8378415-fded-46d7-99d1-73666738f726 Work Title Dawly SearchW…" at bounding box center [394, 358] width 297 height 128
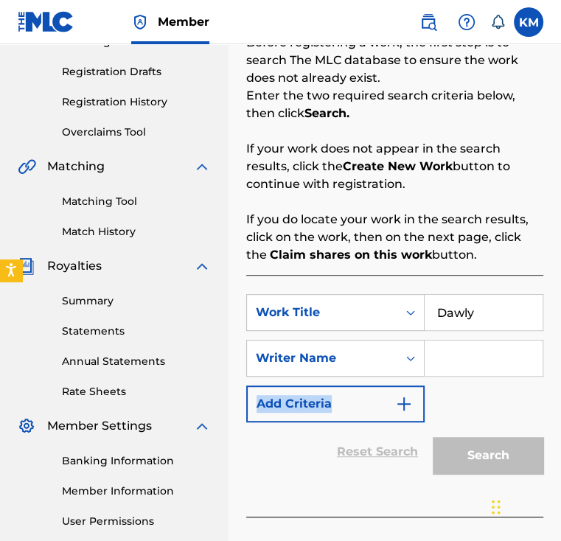
click at [486, 348] on input "Search Form" at bounding box center [483, 357] width 118 height 35
paste input "[PERSON_NAME]"
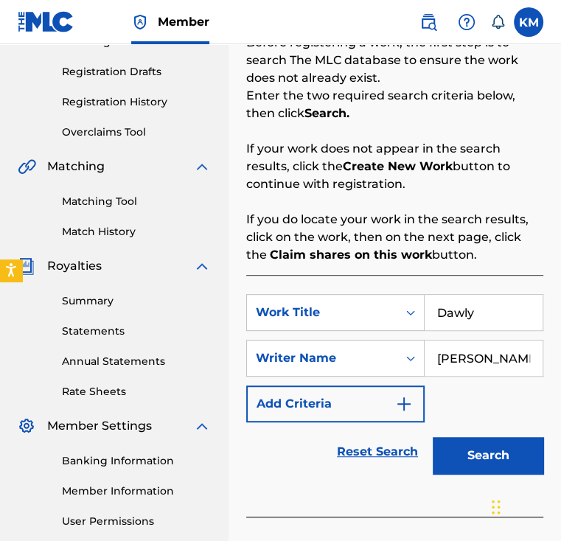
type input "[PERSON_NAME]"
click at [433, 437] on button "Search" at bounding box center [488, 455] width 111 height 37
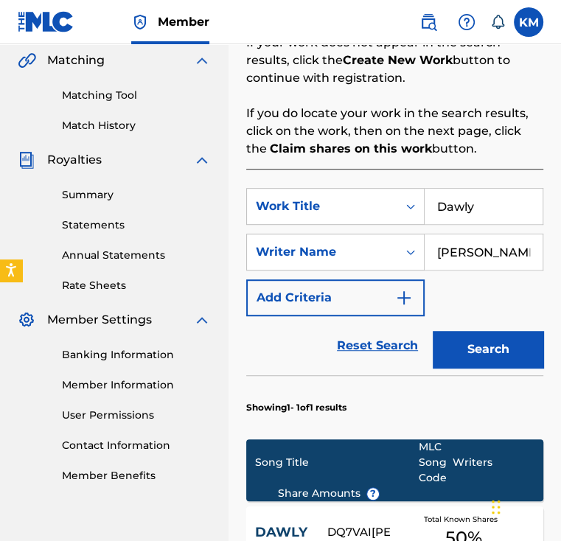
scroll to position [341, 0]
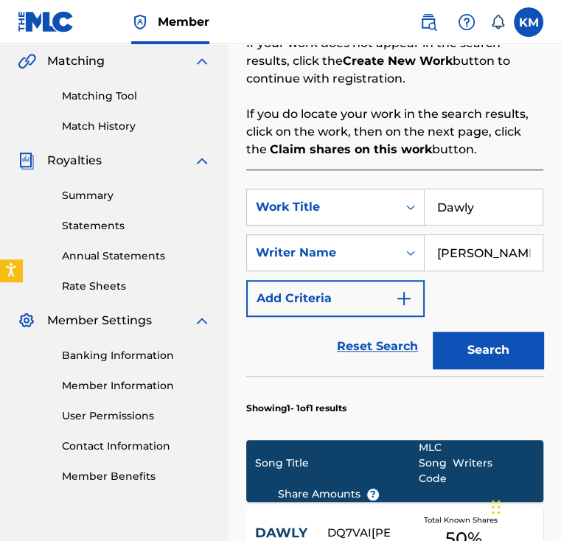
paste input "طريق واسع"
click at [445, 218] on input "Dawly" at bounding box center [483, 206] width 118 height 35
type input "طريق واسع"
click at [486, 340] on button "Search" at bounding box center [488, 350] width 111 height 37
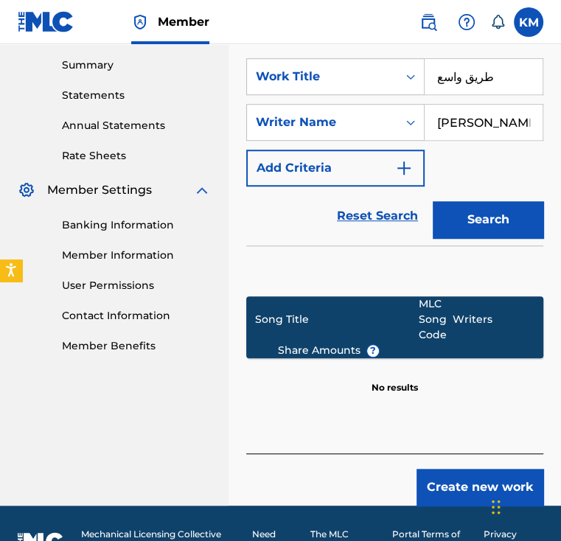
click at [450, 480] on button "Create new work" at bounding box center [479, 487] width 127 height 37
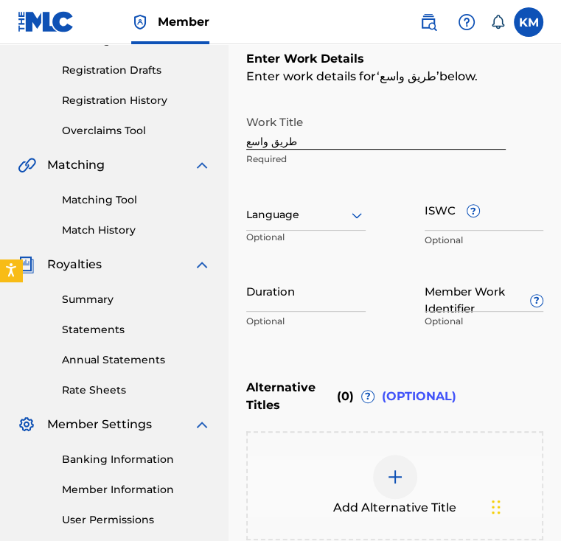
scroll to position [195, 0]
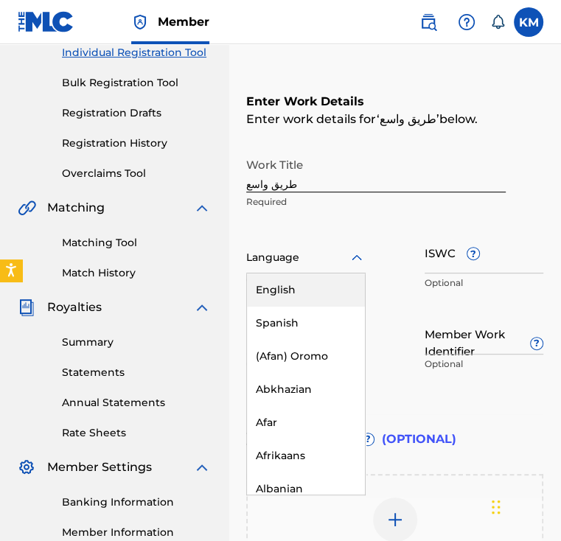
click at [338, 258] on div at bounding box center [305, 257] width 119 height 18
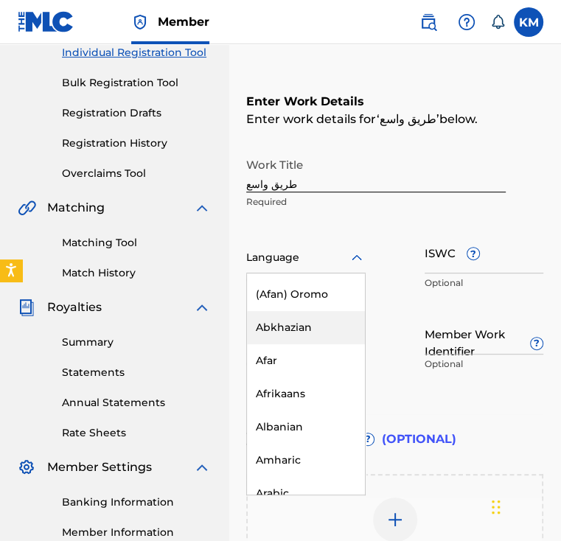
scroll to position [64, 0]
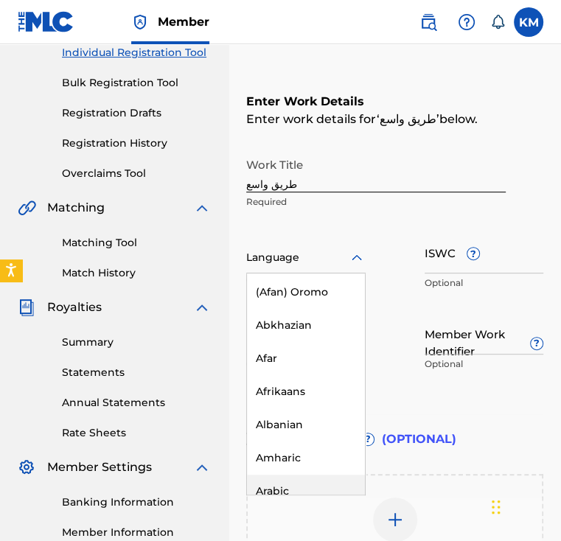
click at [310, 475] on div "Arabic" at bounding box center [306, 491] width 118 height 33
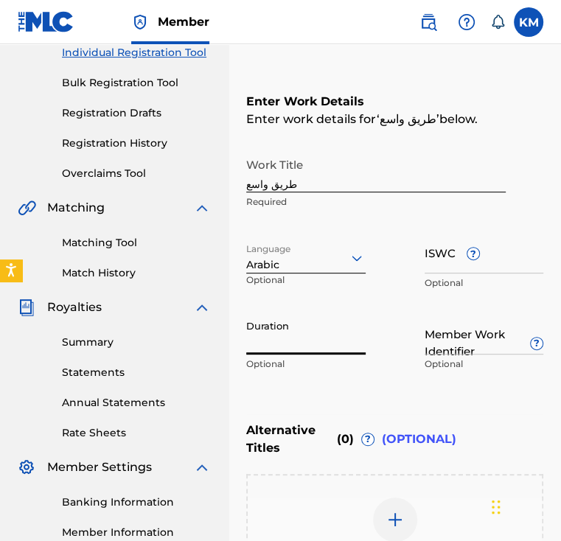
click at [313, 327] on input "Duration" at bounding box center [305, 333] width 119 height 42
paste input "03:20"
click at [277, 347] on input "03:20" at bounding box center [305, 333] width 119 height 42
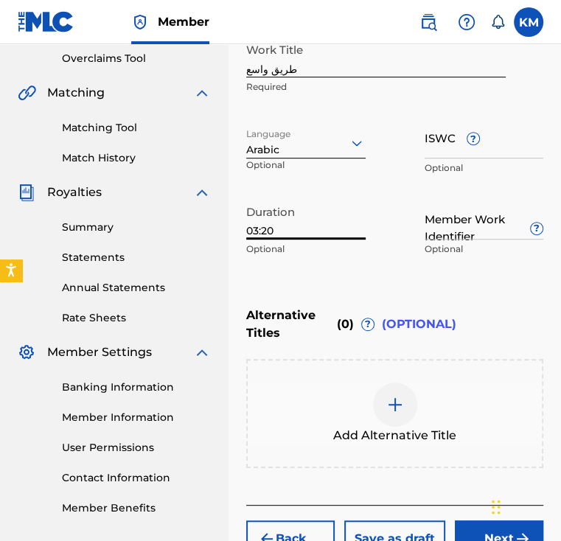
scroll to position [312, 0]
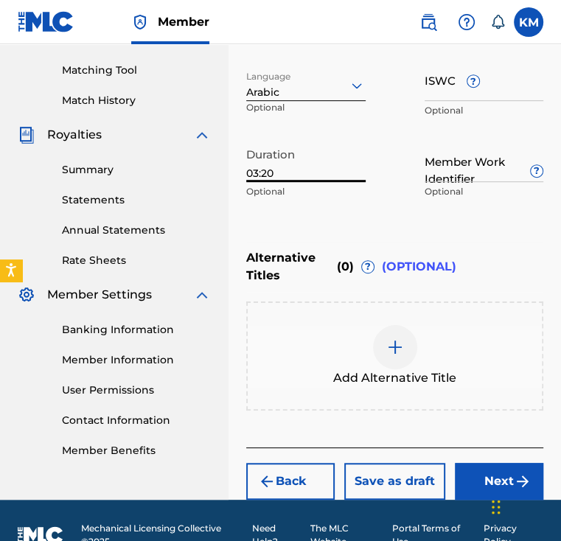
type input "03:20"
click at [472, 466] on button "Next" at bounding box center [499, 481] width 88 height 37
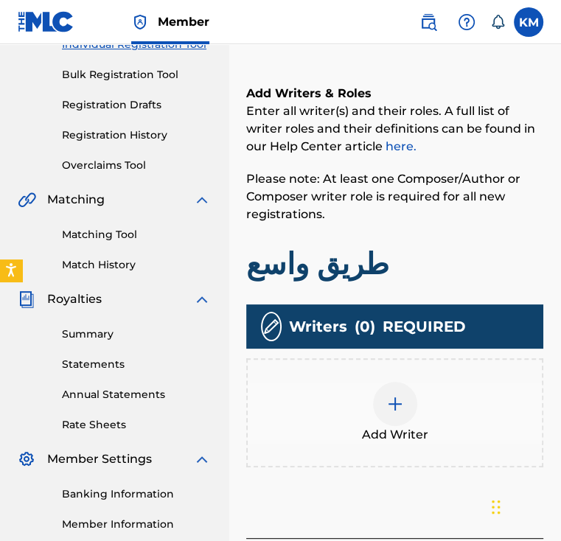
scroll to position [205, 0]
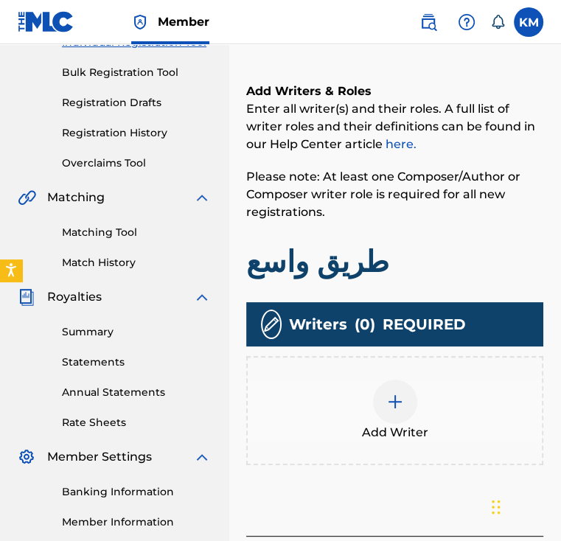
click at [389, 394] on img at bounding box center [395, 402] width 18 height 18
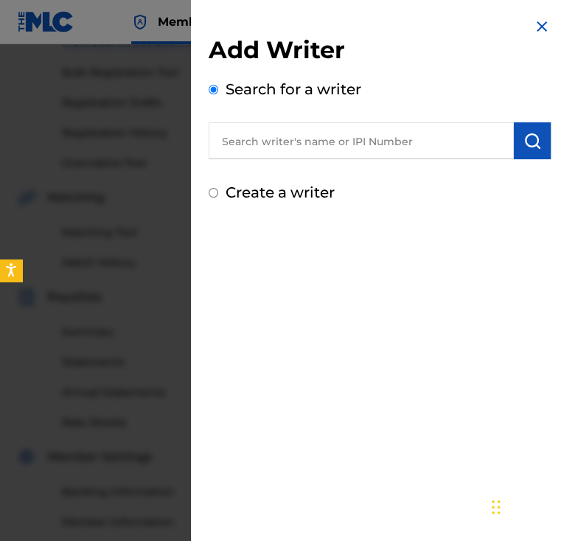
click at [363, 153] on input "text" at bounding box center [361, 140] width 305 height 37
paste input "[PERSON_NAME]"
type input "[PERSON_NAME]"
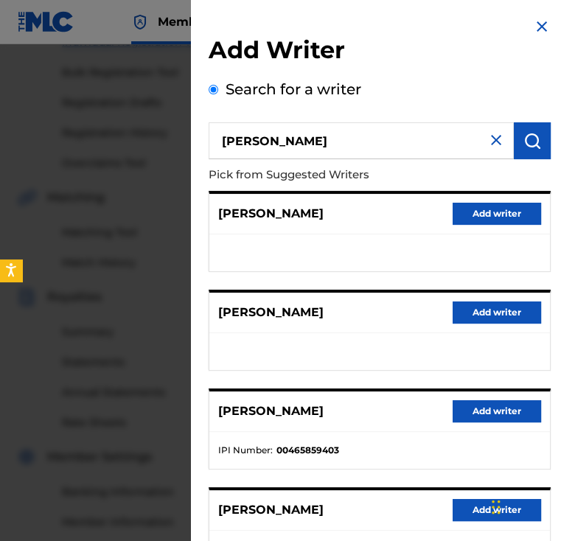
scroll to position [217, 0]
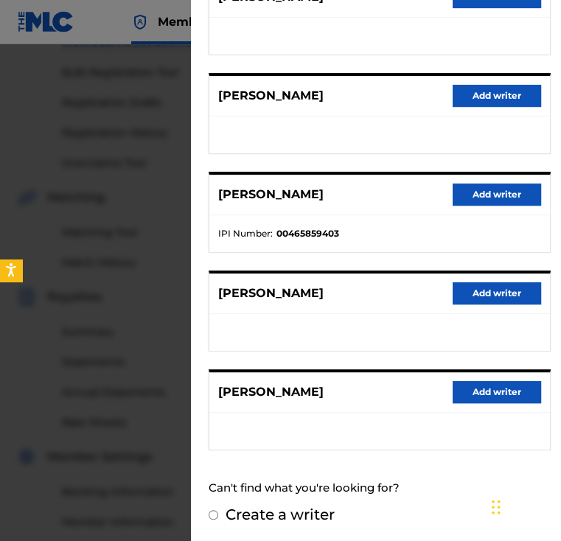
click at [464, 393] on button "Add writer" at bounding box center [496, 392] width 88 height 22
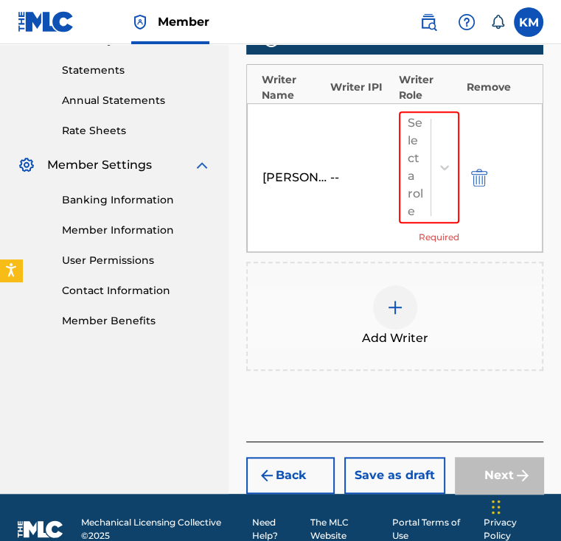
scroll to position [498, 0]
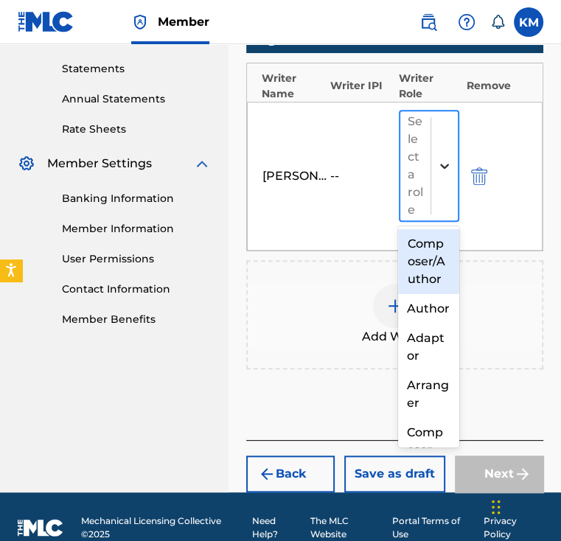
click at [432, 170] on div at bounding box center [444, 166] width 27 height 27
click at [422, 285] on div "Composer/Author" at bounding box center [428, 261] width 60 height 65
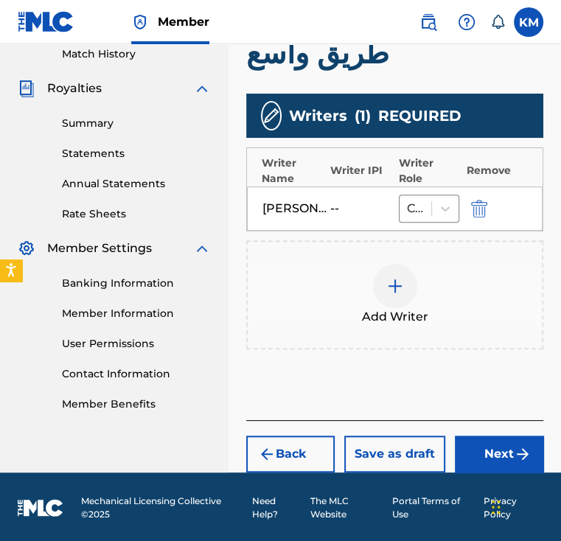
click at [487, 455] on button "Next" at bounding box center [499, 454] width 88 height 37
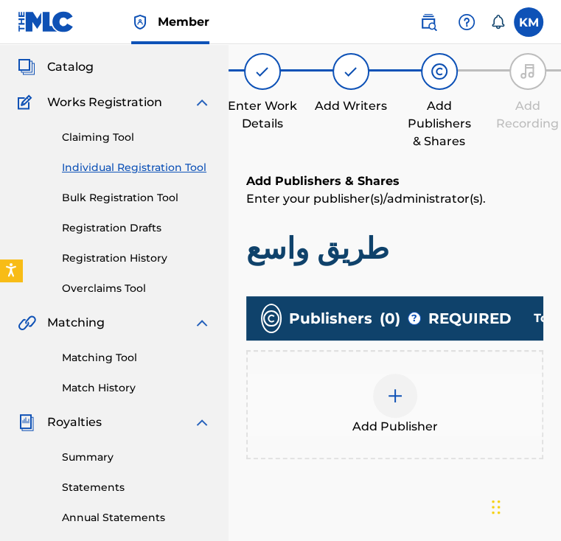
scroll to position [66, 0]
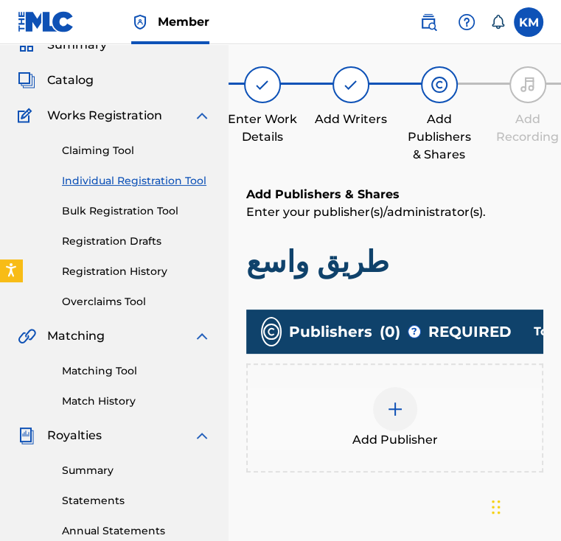
click at [441, 410] on div "Add Publisher" at bounding box center [395, 418] width 294 height 62
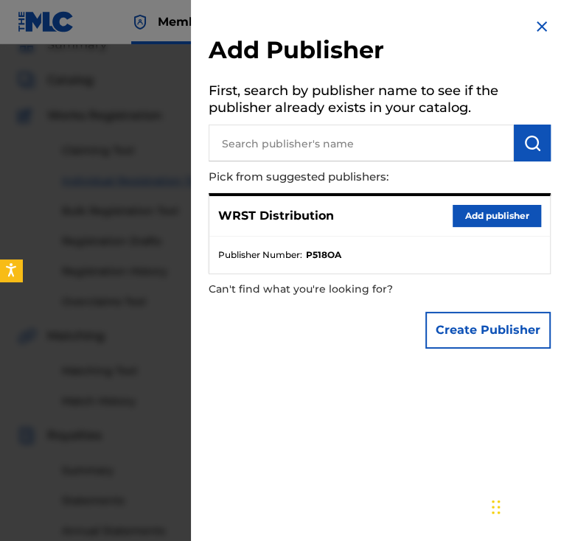
click at [467, 220] on button "Add publisher" at bounding box center [496, 216] width 88 height 22
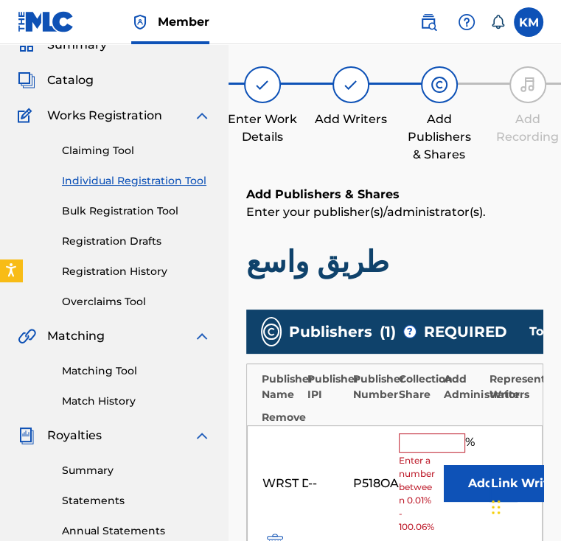
click at [438, 441] on input "text" at bounding box center [432, 442] width 66 height 19
type input "100"
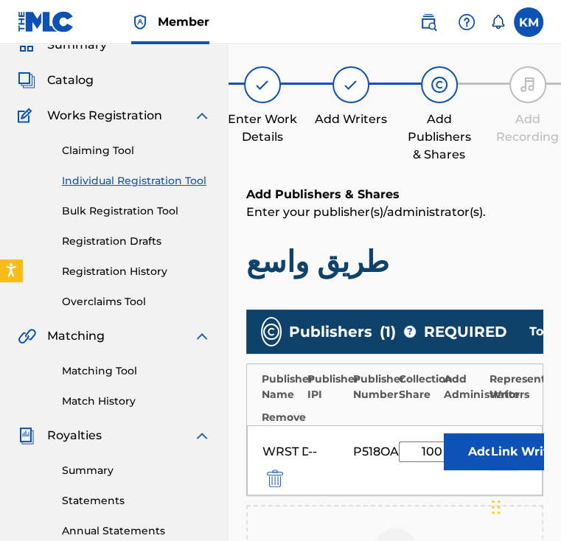
click at [513, 451] on button "Link Writer" at bounding box center [526, 451] width 74 height 37
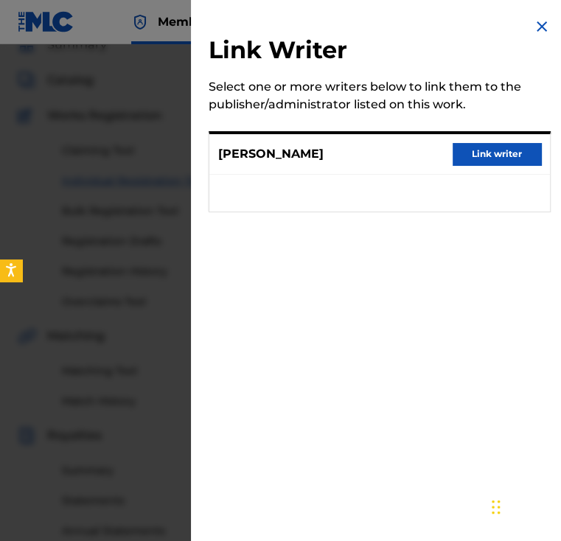
click at [480, 152] on button "Link writer" at bounding box center [496, 154] width 88 height 22
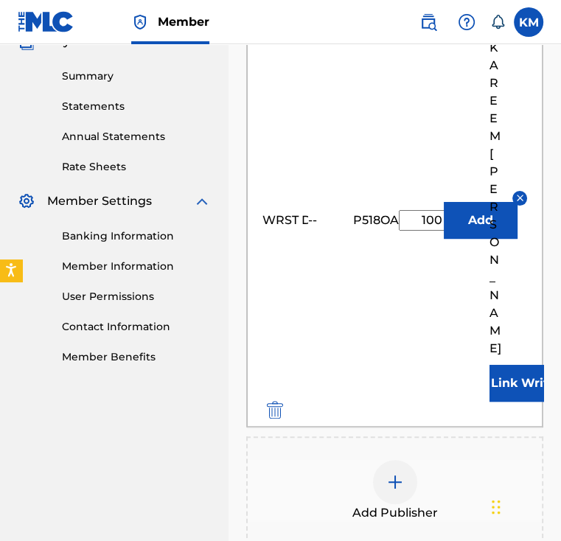
scroll to position [589, 0]
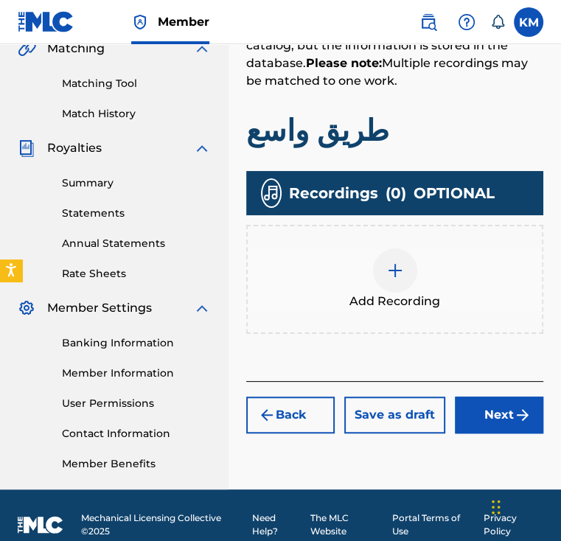
scroll to position [372, 0]
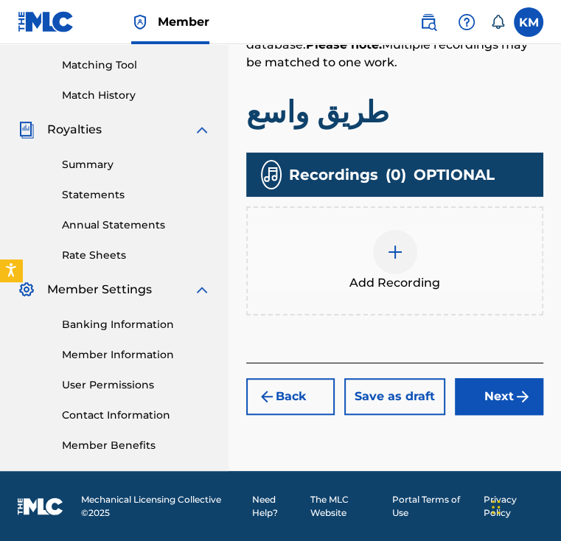
click at [341, 265] on div "Add Recording" at bounding box center [395, 261] width 294 height 62
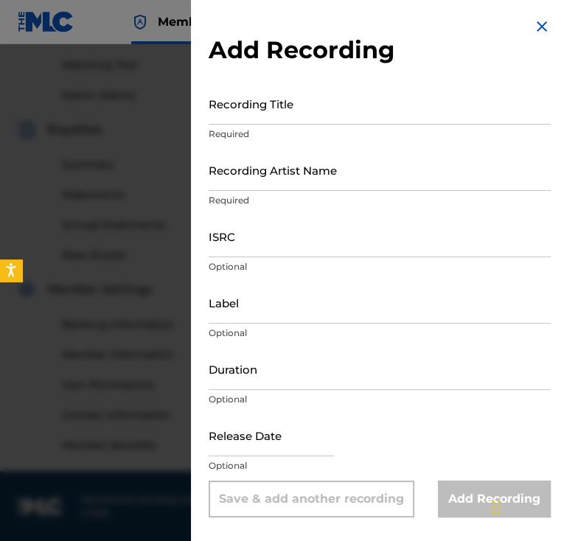
click at [366, 127] on p "Required" at bounding box center [380, 133] width 342 height 13
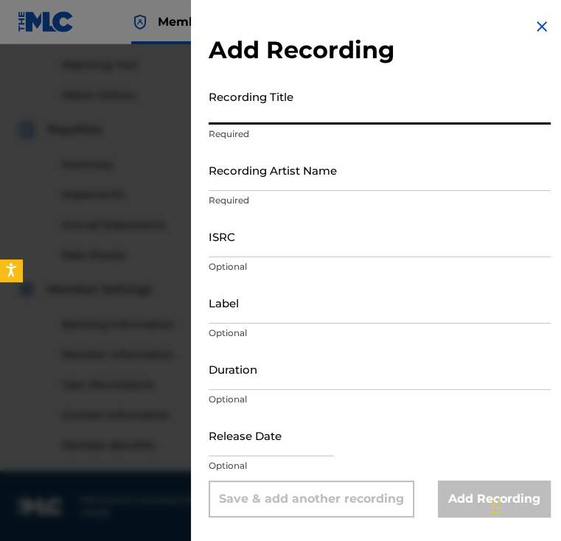
click at [363, 118] on input "Recording Title" at bounding box center [380, 104] width 342 height 42
paste input "طريق واسع"
type input "طريق واسع"
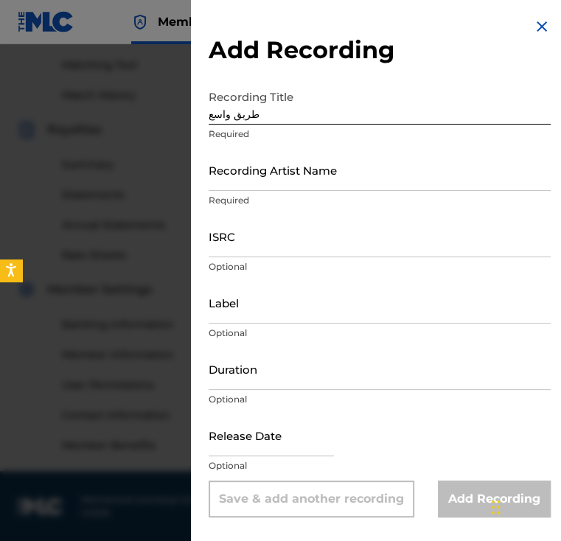
click at [355, 179] on input "Recording Artist Name" at bounding box center [380, 170] width 342 height 42
paste input "El Waili"
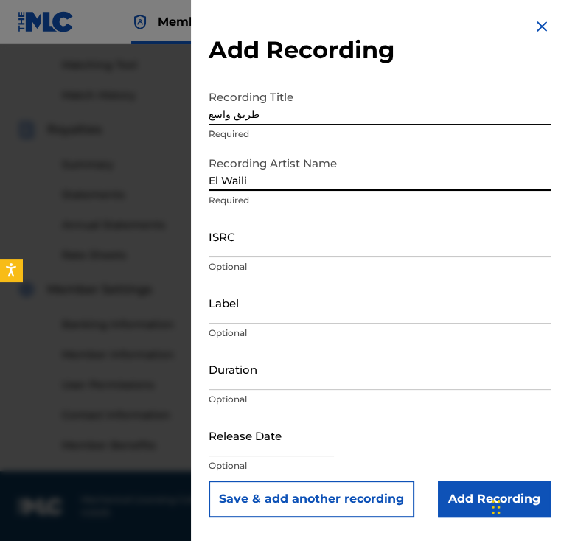
type input "El Waili"
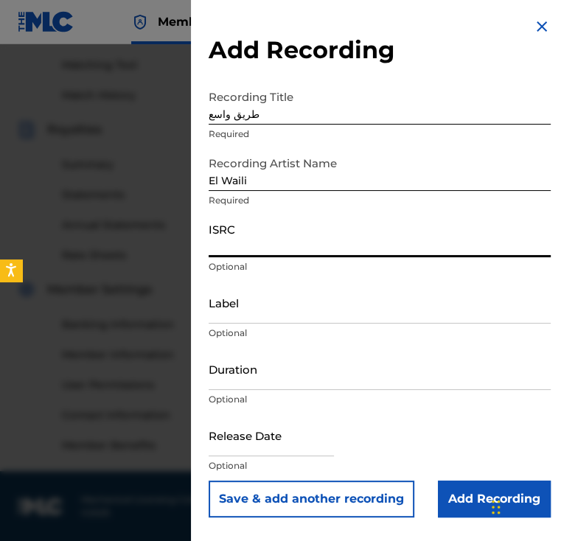
click at [508, 245] on input "ISRC" at bounding box center [380, 236] width 342 height 42
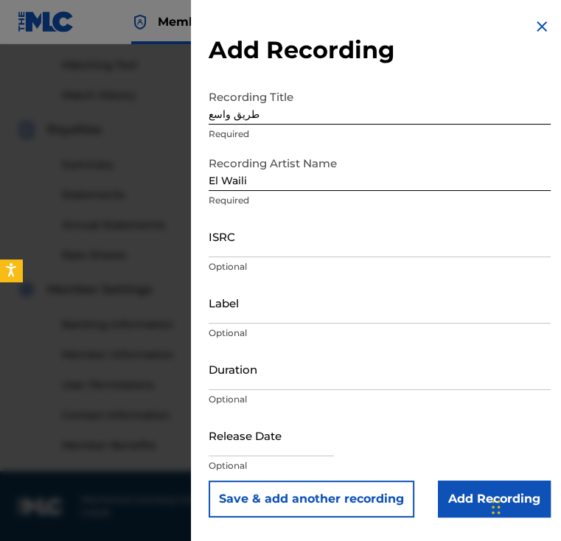
click at [246, 242] on input "ISRC" at bounding box center [380, 236] width 342 height 42
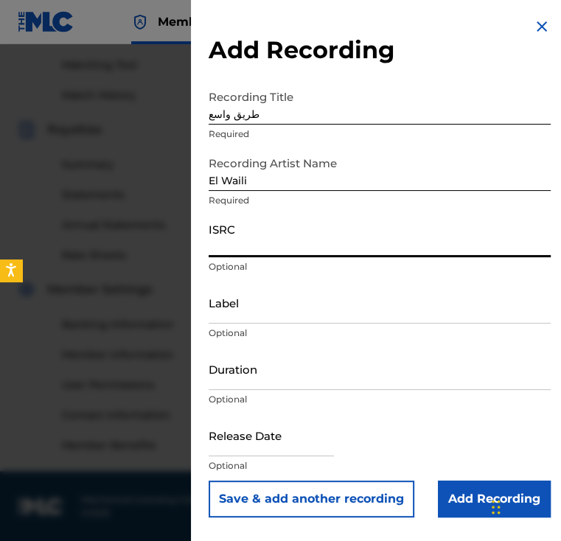
paste input "QZ4UU2201165"
type input "QZ4UU2201165"
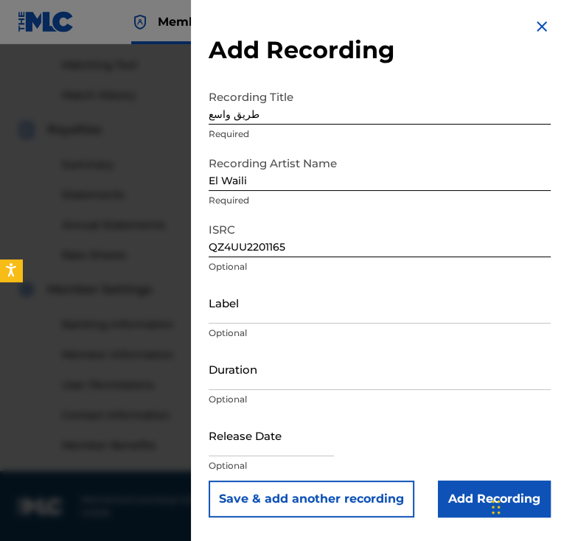
click at [256, 299] on input "Label" at bounding box center [380, 303] width 342 height 42
paste input "WRST Distribution"
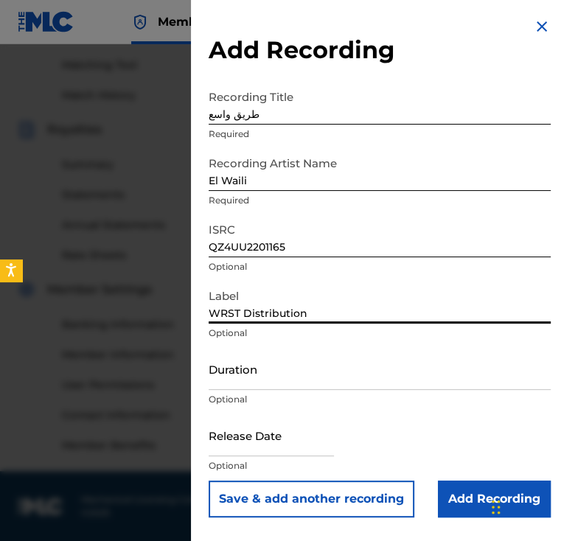
type input "WRST Distribution"
click at [377, 361] on input "Duration" at bounding box center [380, 369] width 342 height 42
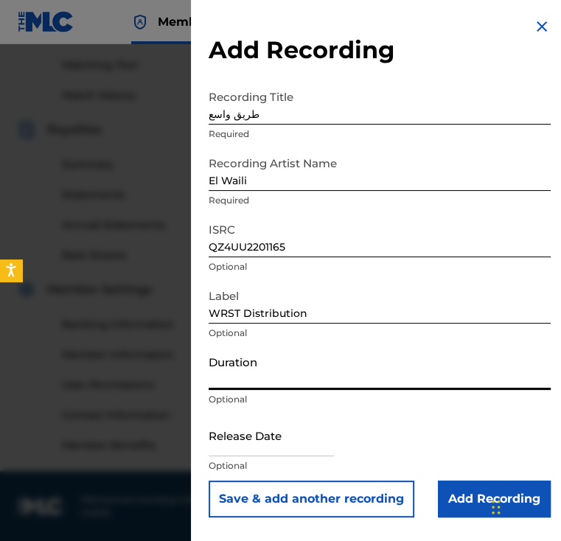
paste input "03:20"
type input "03:20"
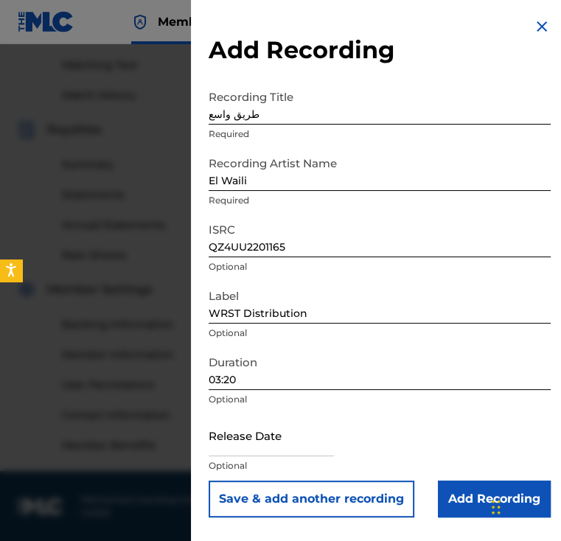
click at [242, 425] on input "text" at bounding box center [271, 435] width 125 height 42
paste input "[DATE]"
type input "[DATE]"
select select "5"
select select "2022"
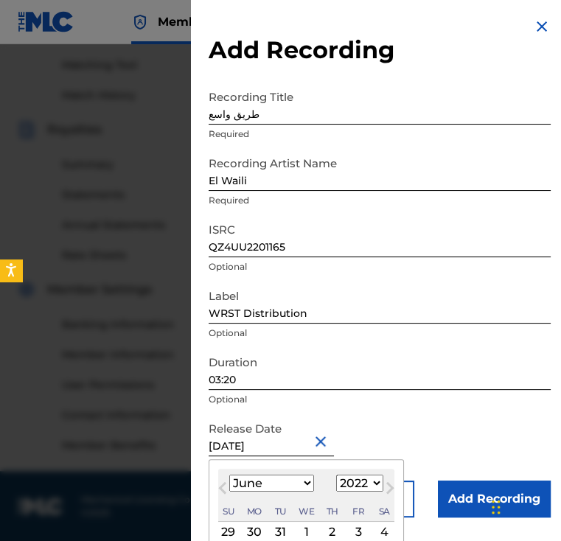
type input "[DATE]"
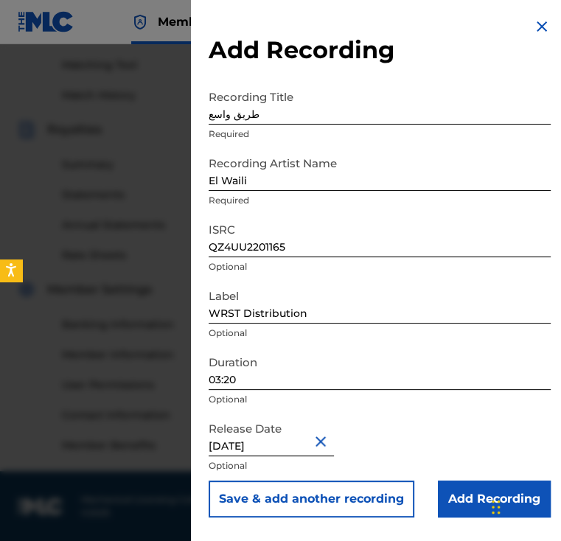
click at [464, 495] on input "Add Recording" at bounding box center [494, 498] width 113 height 37
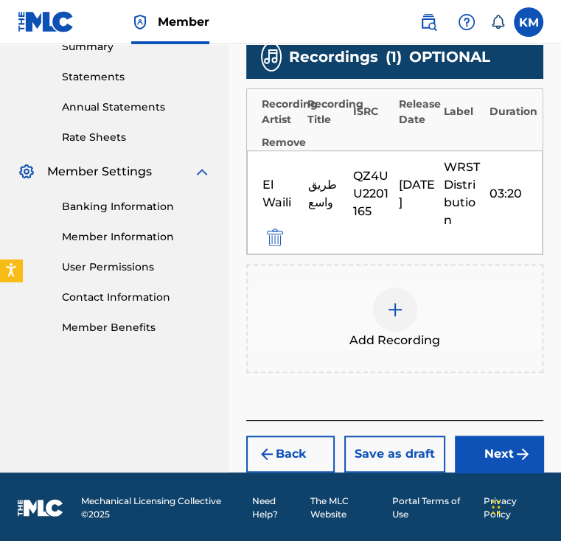
click at [475, 439] on button "Next" at bounding box center [499, 454] width 88 height 37
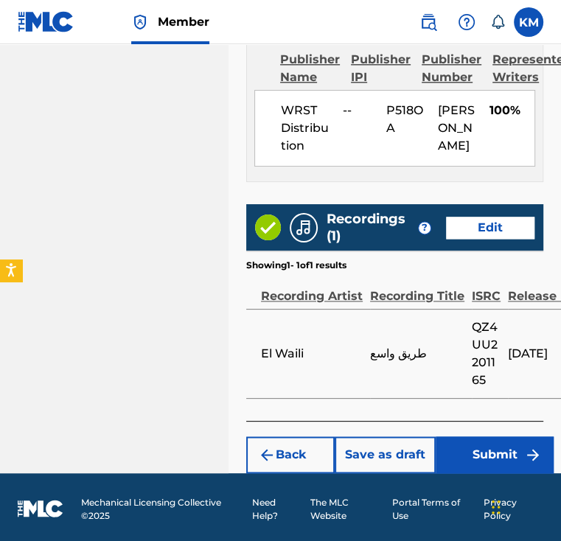
scroll to position [923, 0]
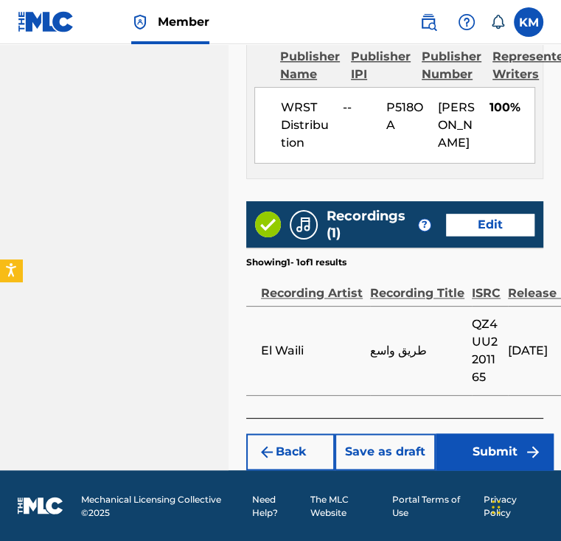
click at [381, 450] on button "Save as draft" at bounding box center [385, 451] width 101 height 37
